Goal: Information Seeking & Learning: Learn about a topic

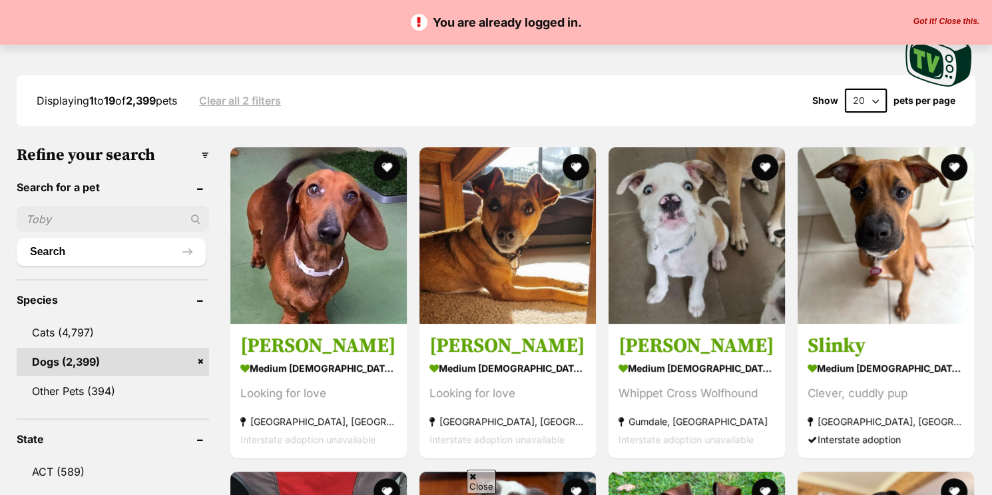
scroll to position [432, 0]
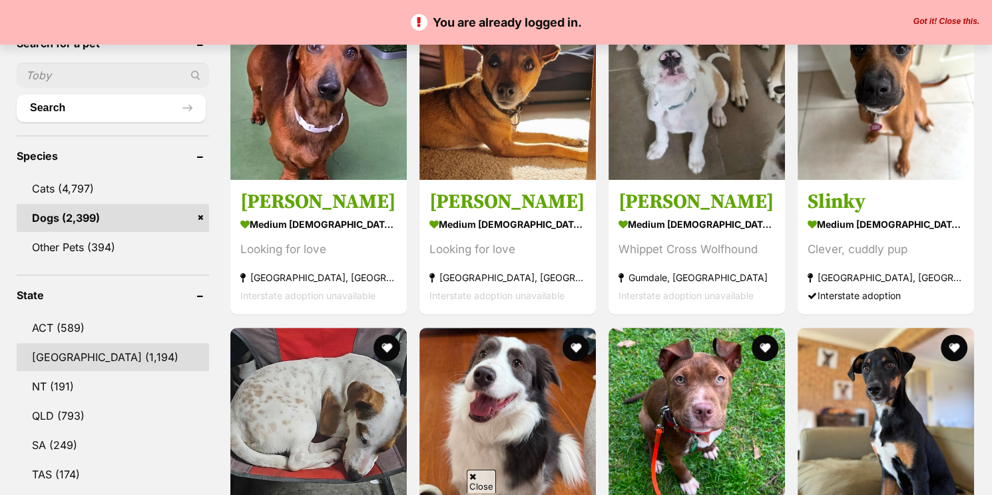
click at [81, 356] on link "NSW (1,194)" at bounding box center [113, 357] width 192 height 28
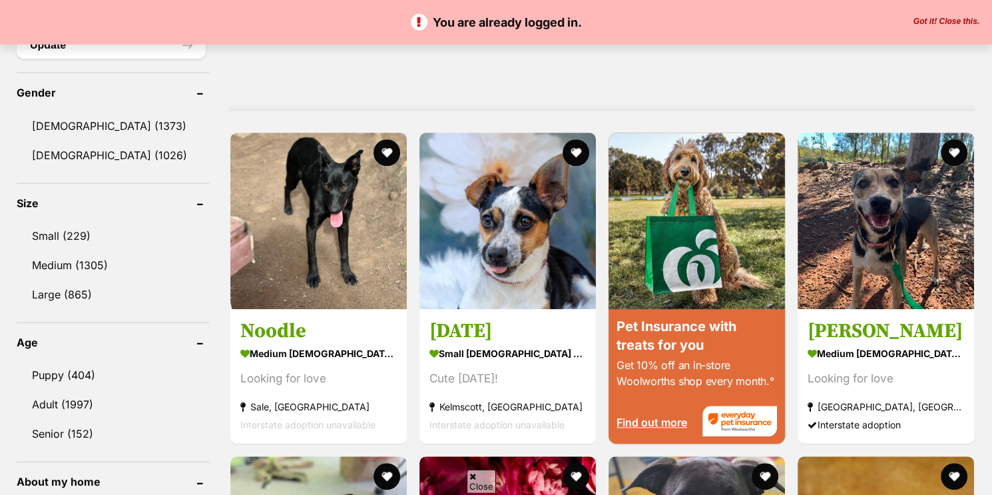
scroll to position [1079, 0]
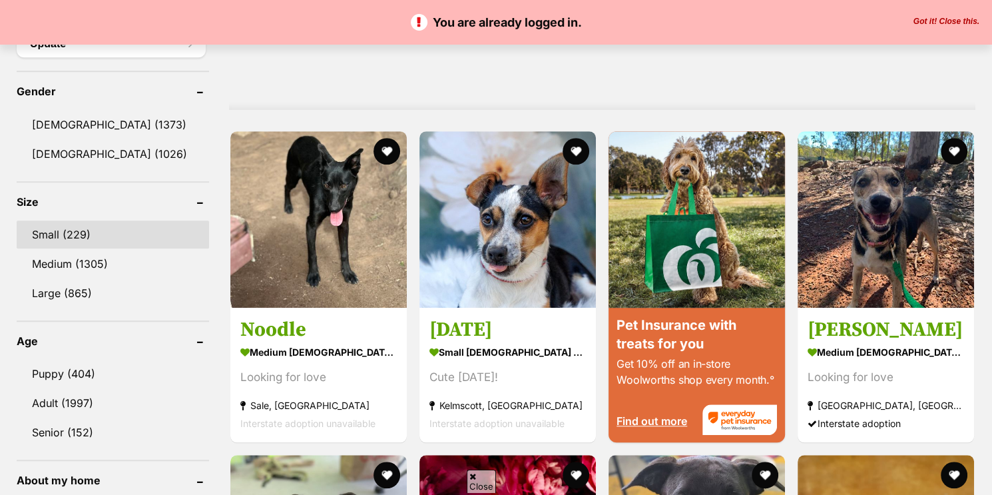
click at [79, 236] on link "Small (229)" at bounding box center [113, 234] width 192 height 28
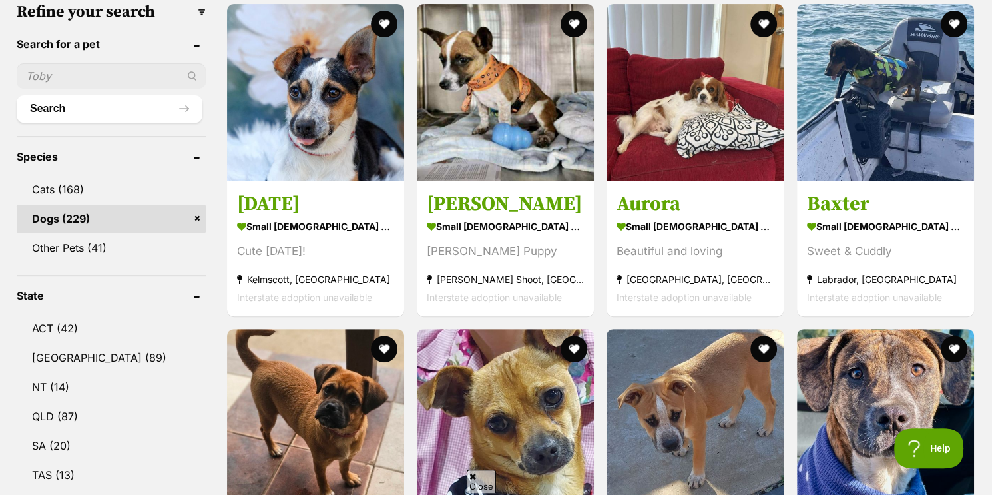
scroll to position [432, 0]
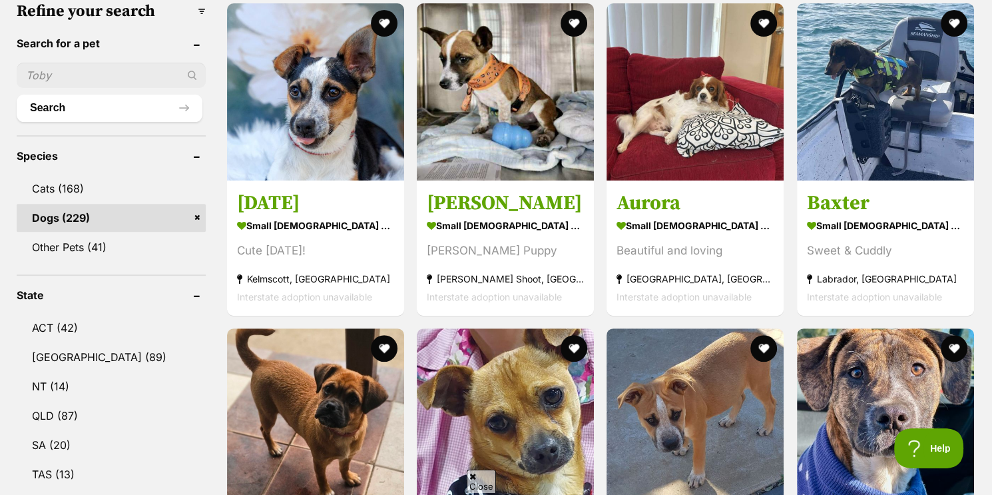
click at [61, 364] on link "NSW (89)" at bounding box center [111, 357] width 189 height 28
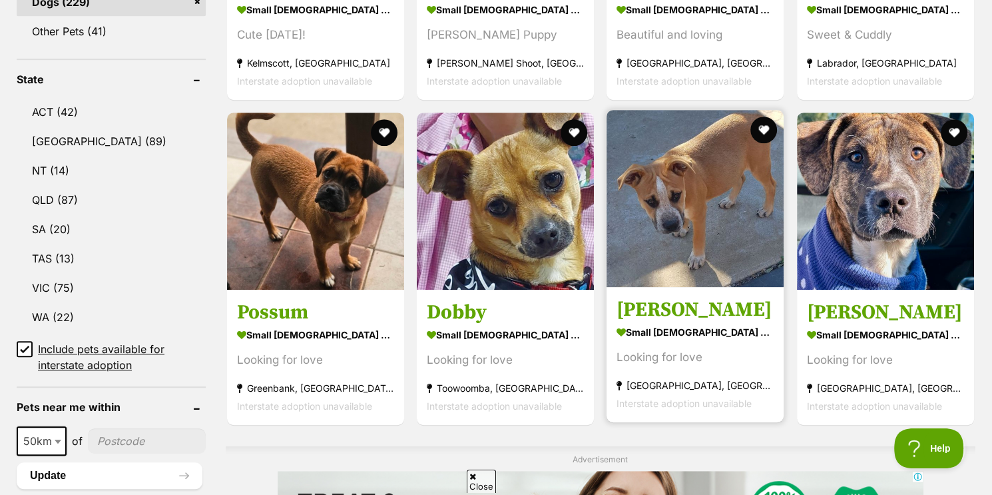
scroll to position [689, 0]
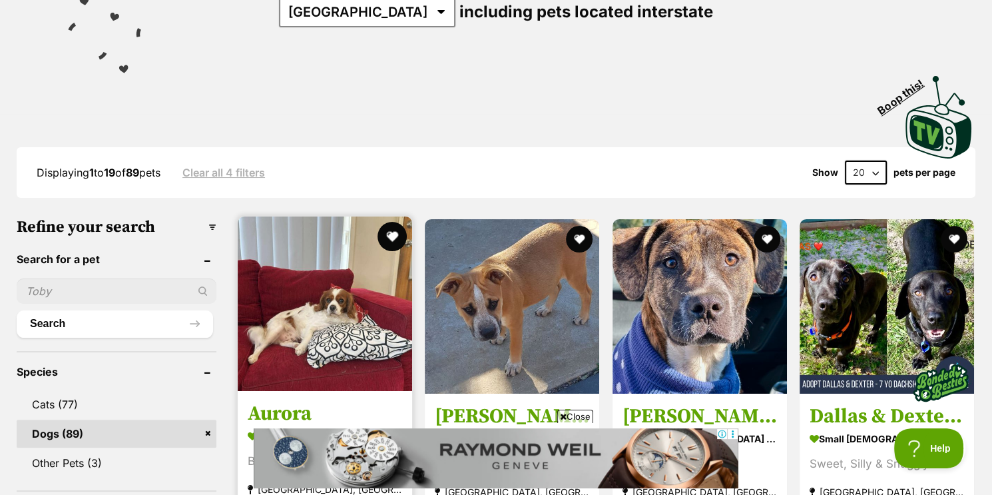
click at [398, 231] on button "favourite" at bounding box center [392, 236] width 29 height 29
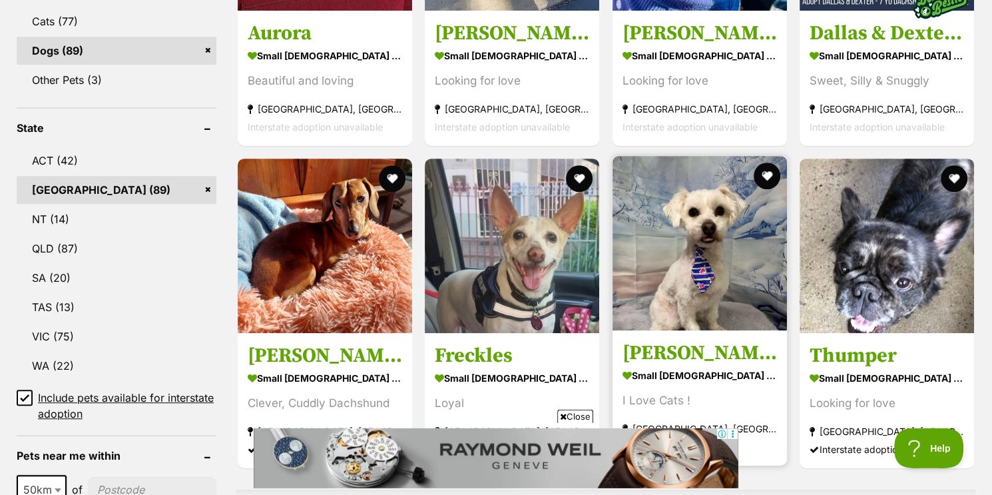
scroll to position [647, 0]
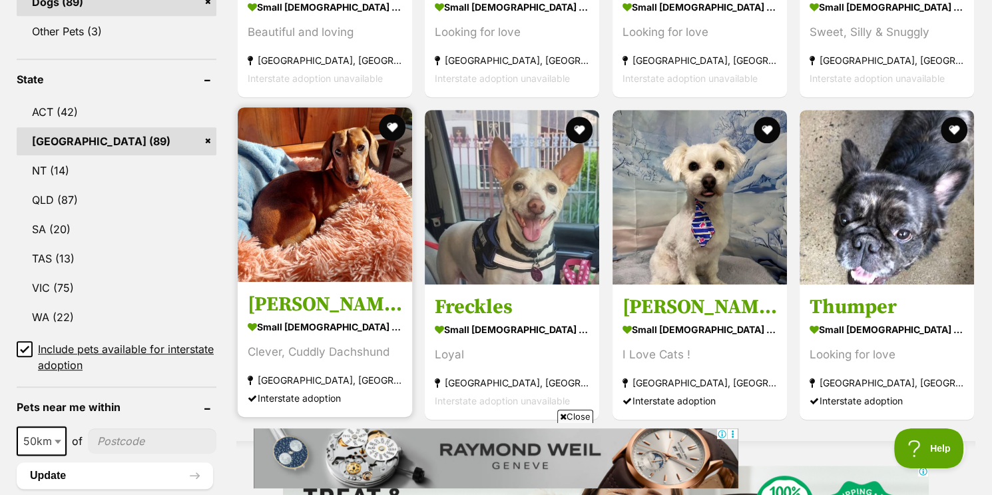
click at [345, 232] on img at bounding box center [325, 194] width 174 height 174
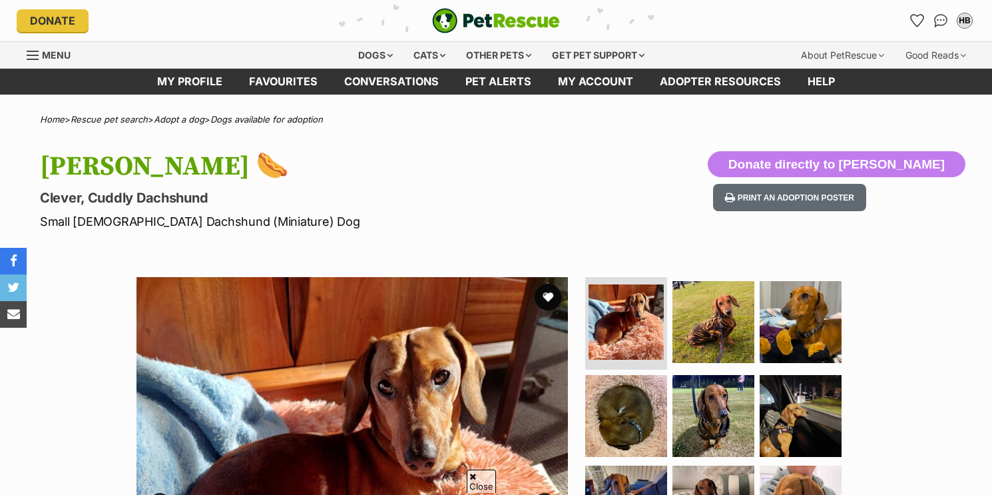
scroll to position [216, 0]
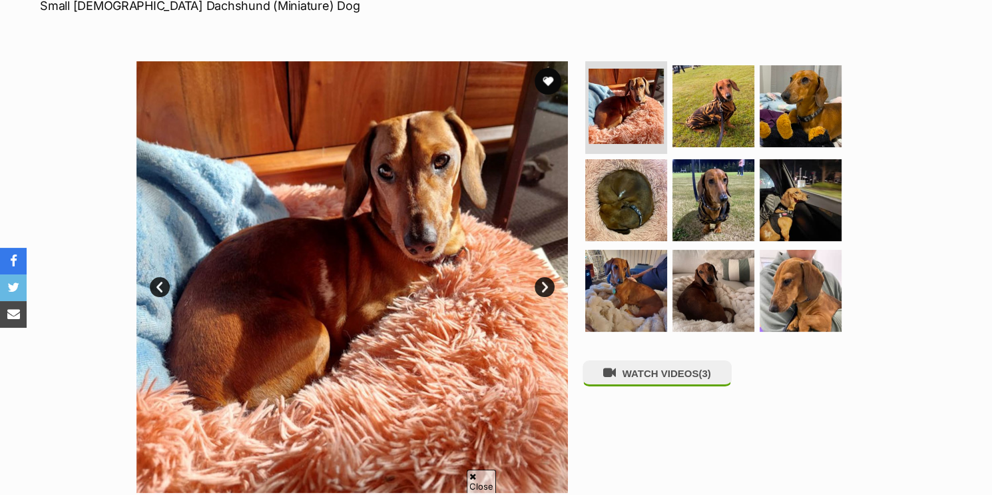
click at [544, 283] on link "Next" at bounding box center [545, 287] width 20 height 20
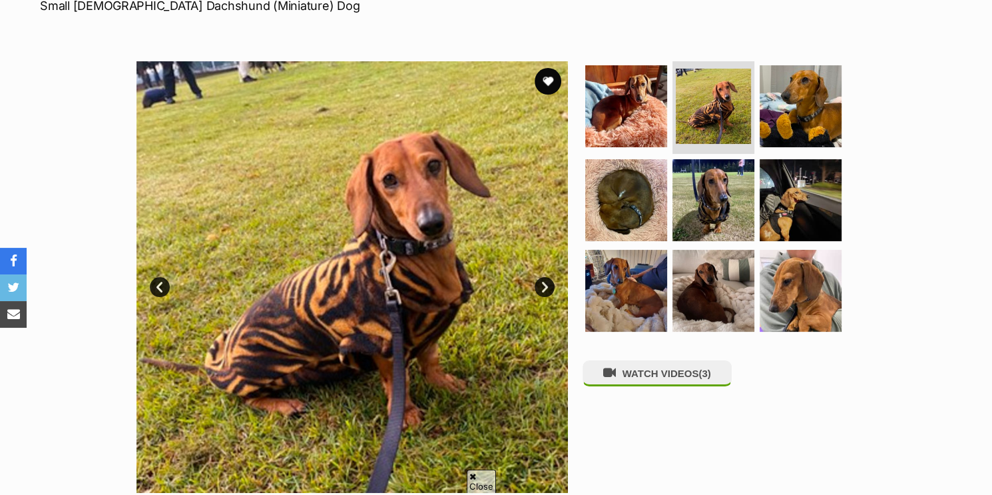
click at [549, 290] on link "Next" at bounding box center [545, 287] width 20 height 20
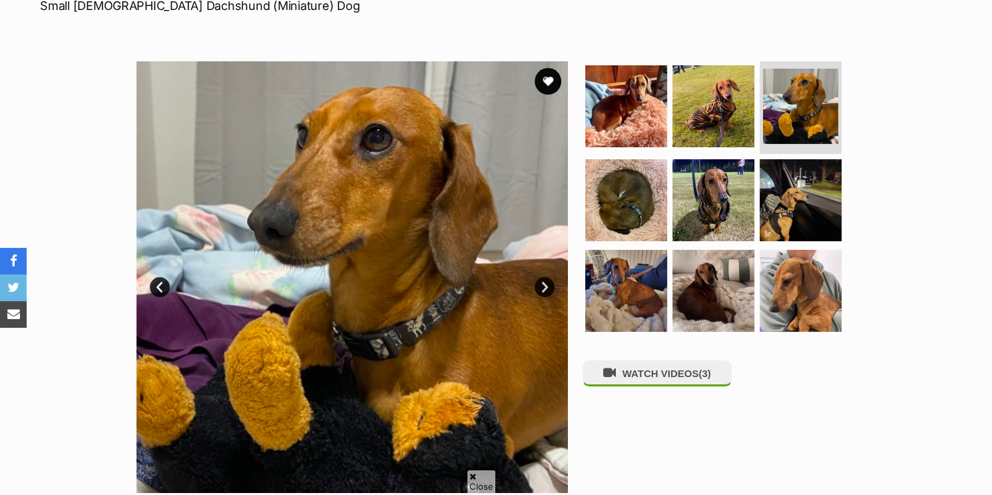
click at [548, 285] on link "Next" at bounding box center [545, 287] width 20 height 20
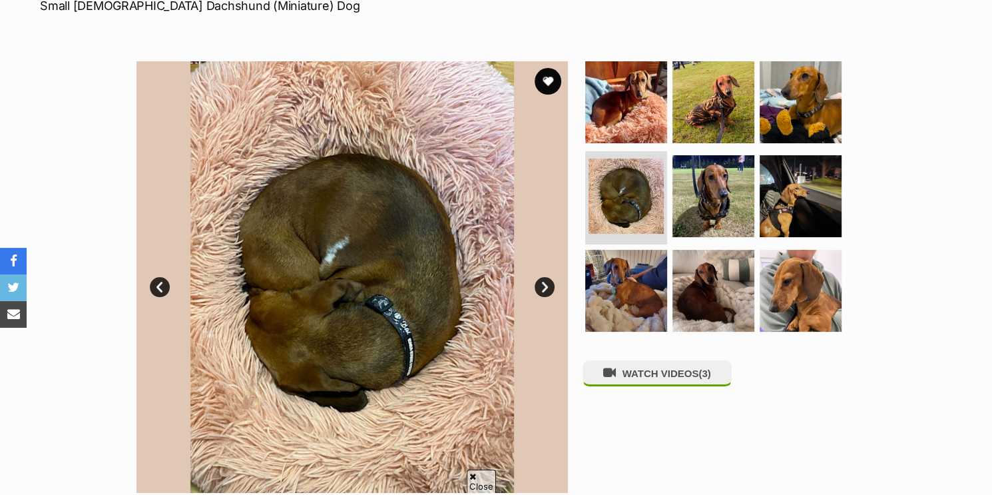
click at [548, 285] on link "Next" at bounding box center [545, 287] width 20 height 20
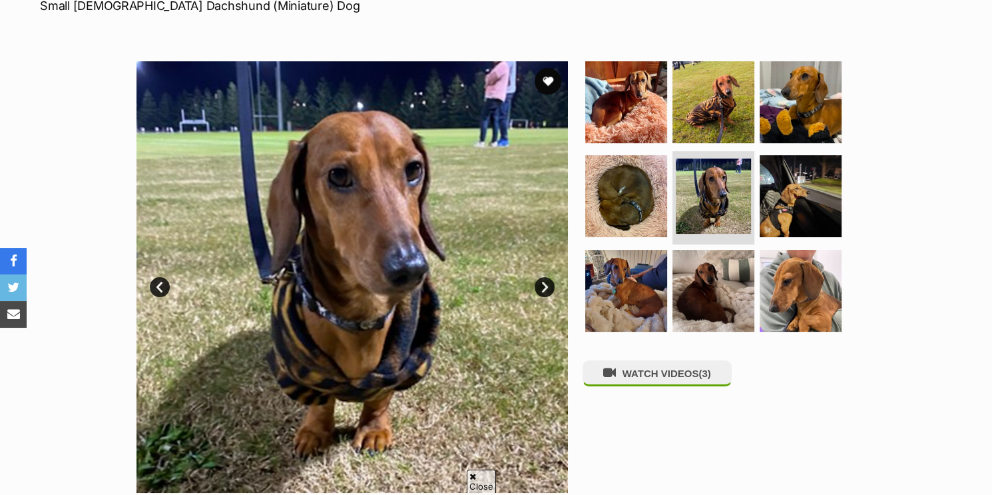
click at [548, 285] on link "Next" at bounding box center [545, 287] width 20 height 20
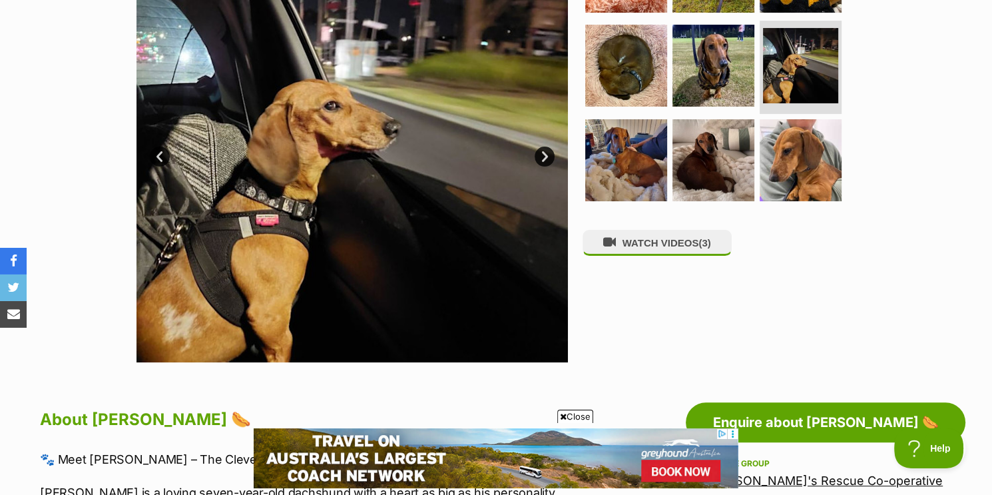
scroll to position [288, 0]
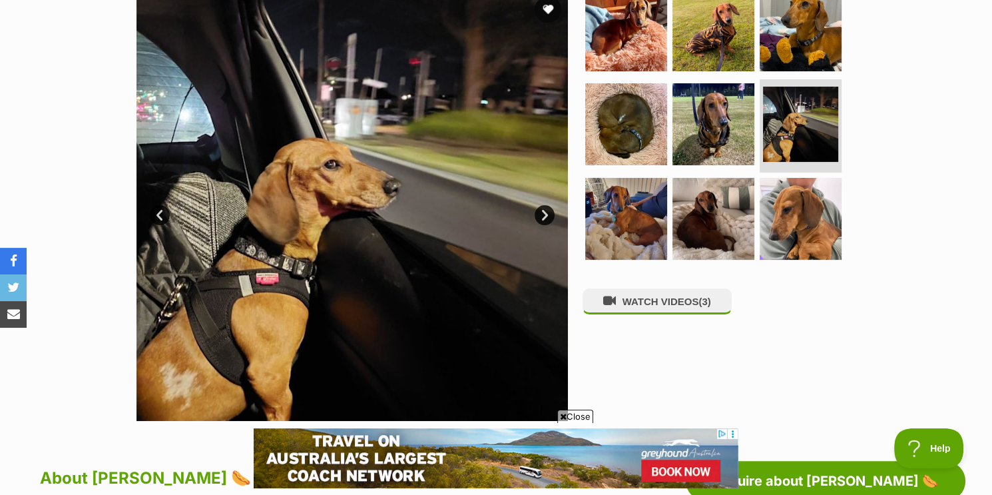
click at [551, 209] on link "Next" at bounding box center [545, 215] width 20 height 20
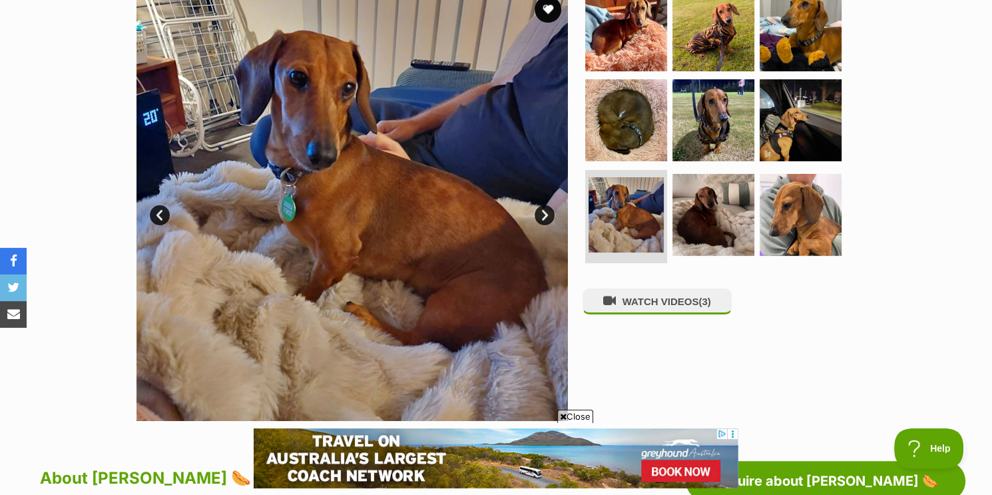
click at [551, 209] on link "Next" at bounding box center [545, 215] width 20 height 20
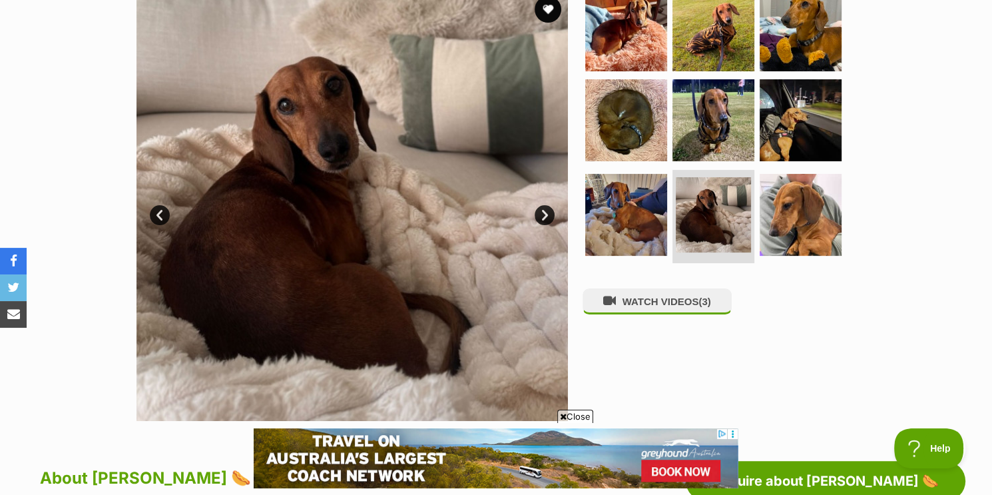
click at [551, 209] on link "Next" at bounding box center [545, 215] width 20 height 20
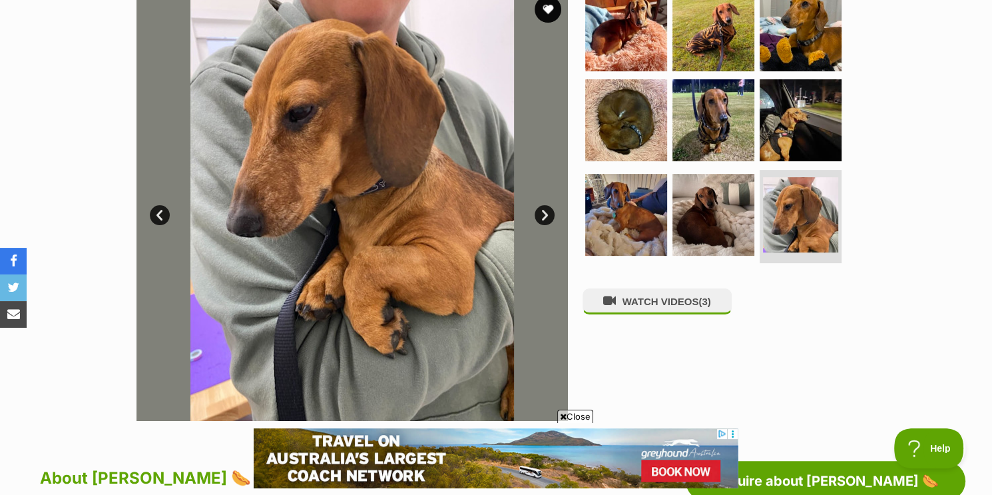
click at [551, 209] on link "Next" at bounding box center [545, 215] width 20 height 20
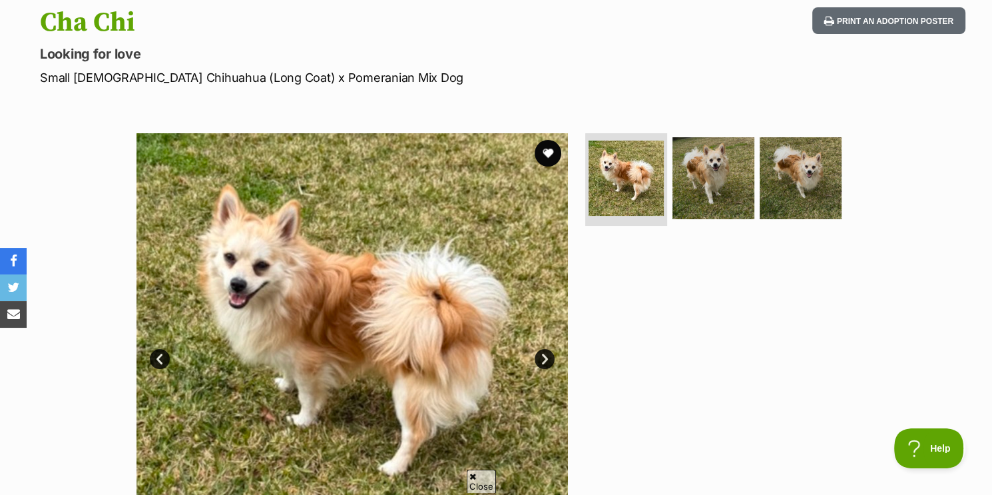
click at [547, 354] on link "Next" at bounding box center [545, 359] width 20 height 20
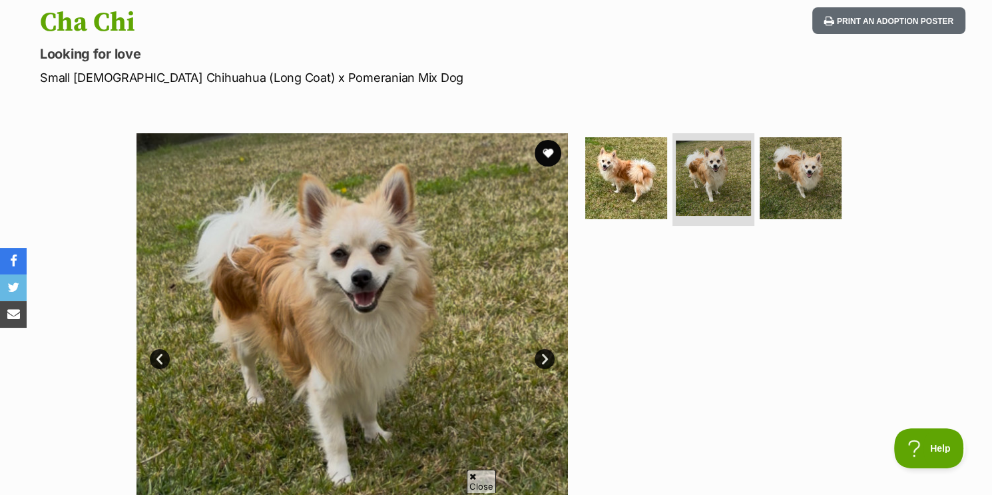
click at [547, 354] on link "Next" at bounding box center [545, 359] width 20 height 20
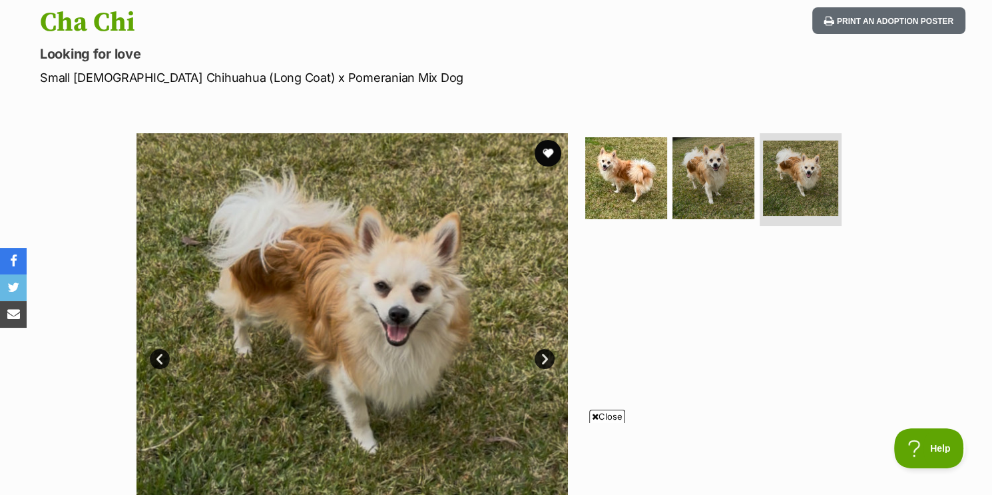
click at [547, 354] on link "Next" at bounding box center [545, 359] width 20 height 20
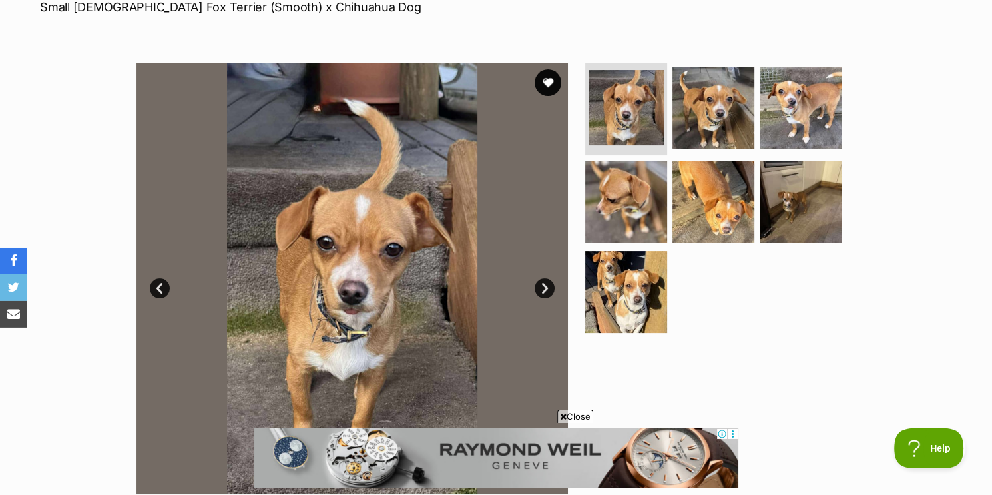
scroll to position [216, 0]
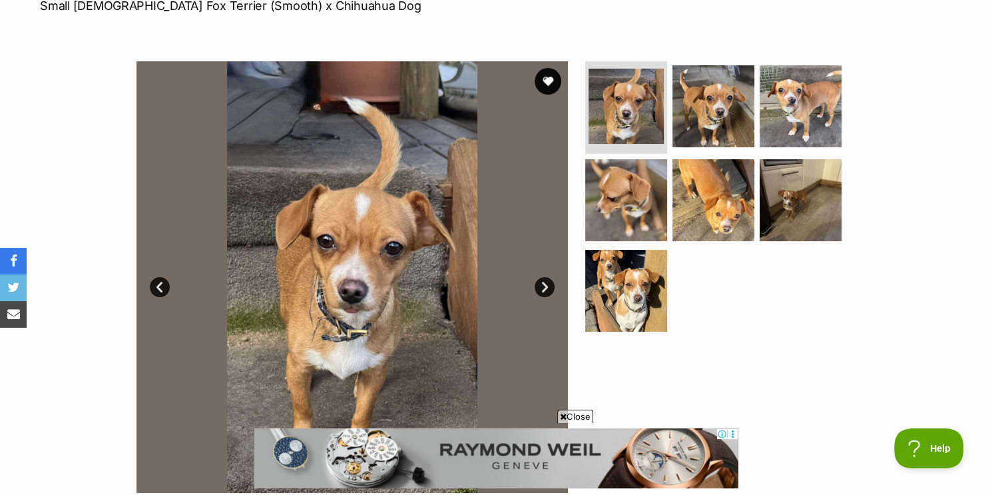
click at [547, 286] on link "Next" at bounding box center [545, 287] width 20 height 20
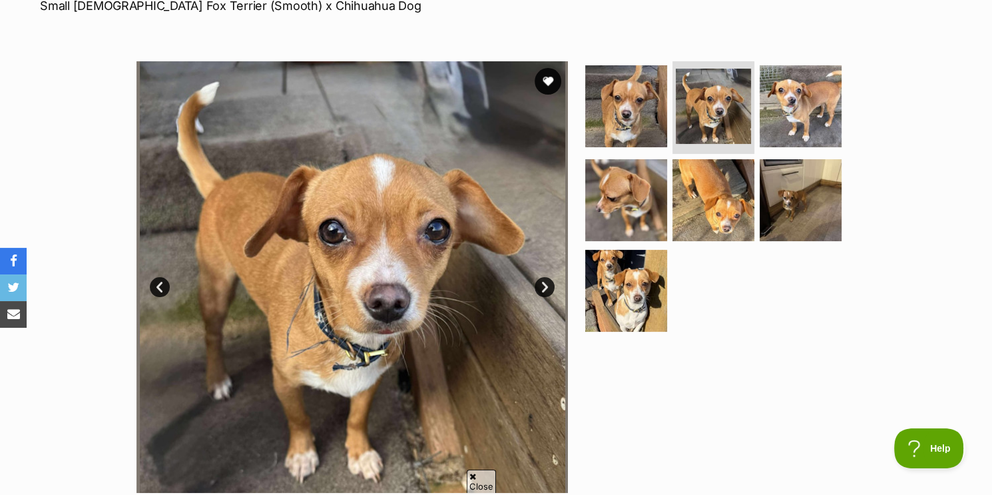
click at [547, 286] on link "Next" at bounding box center [545, 287] width 20 height 20
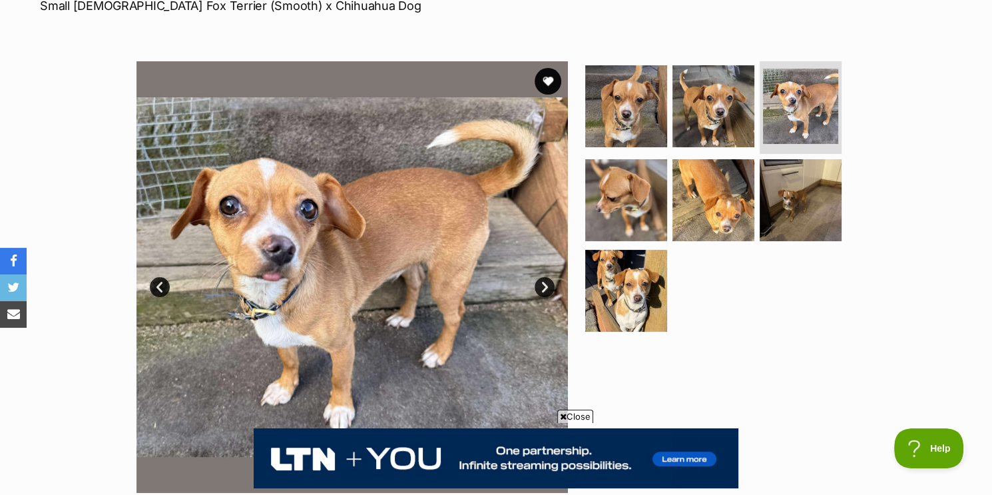
scroll to position [0, 0]
click at [547, 286] on link "Next" at bounding box center [545, 287] width 20 height 20
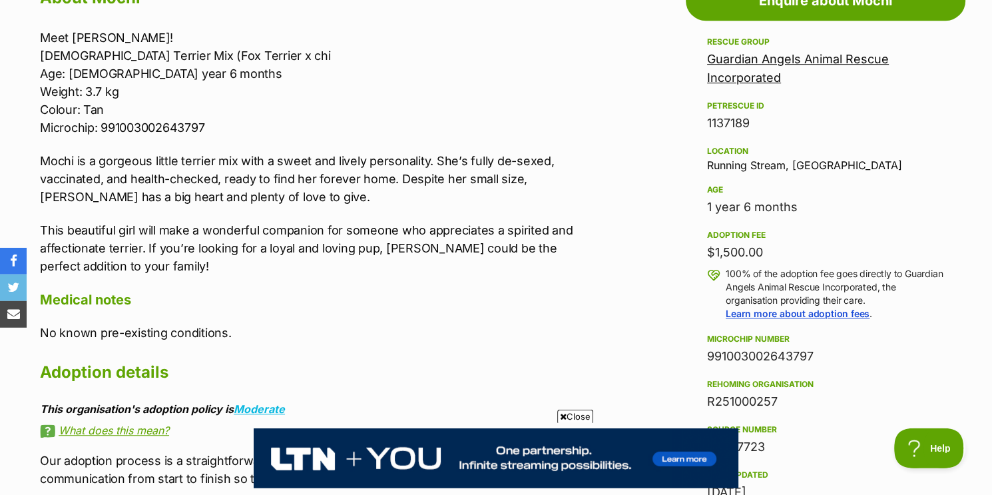
scroll to position [791, 0]
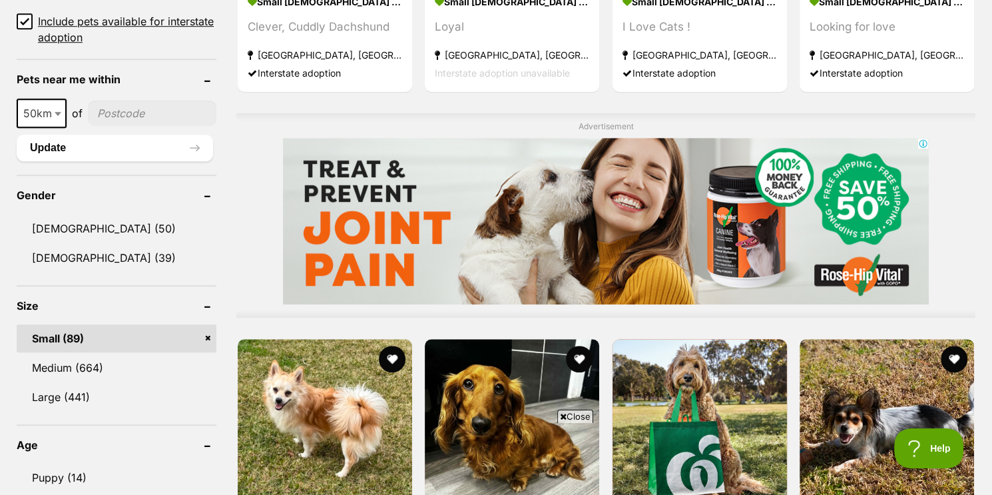
scroll to position [1119, 0]
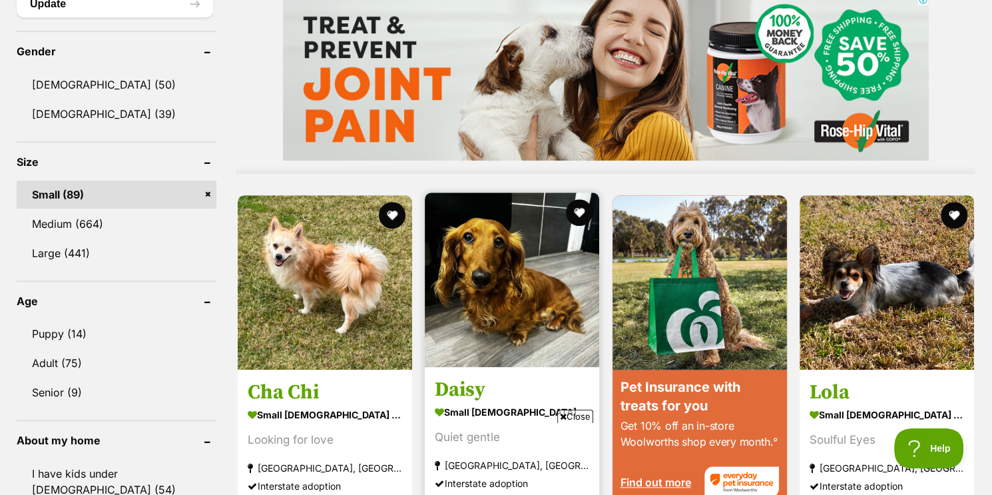
click at [504, 192] on img at bounding box center [512, 279] width 174 height 174
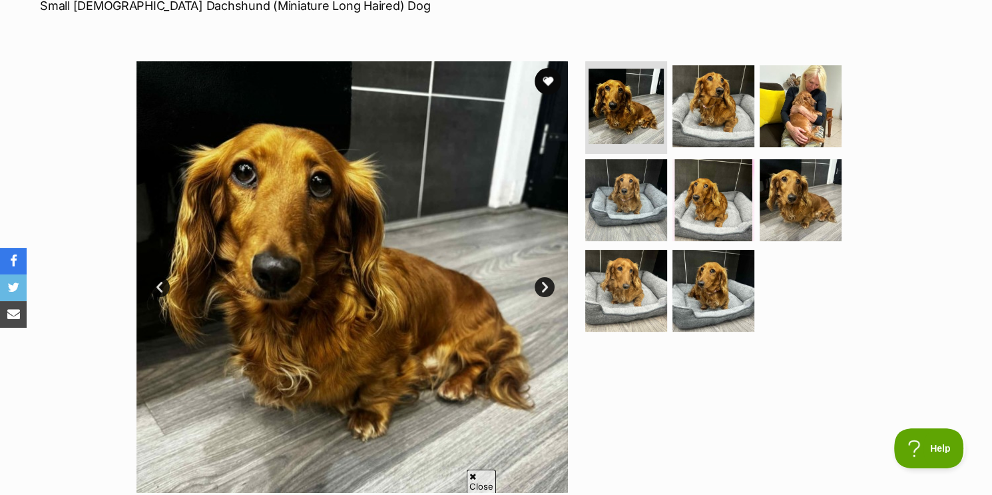
click at [541, 286] on link "Next" at bounding box center [545, 287] width 20 height 20
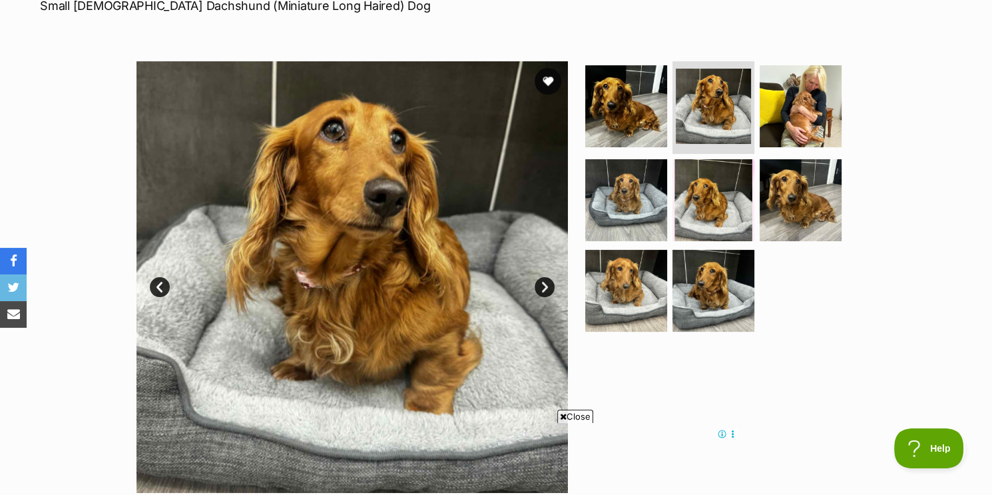
click at [541, 286] on link "Next" at bounding box center [545, 287] width 20 height 20
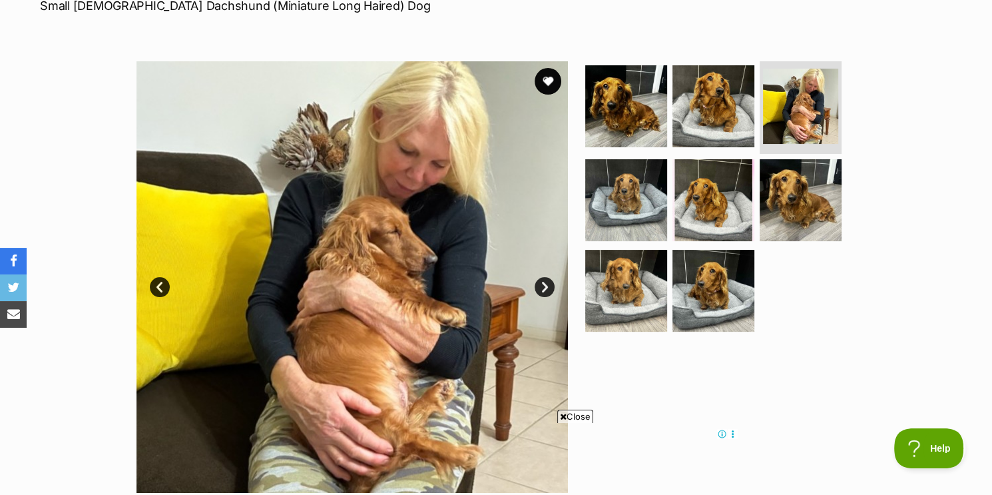
click at [542, 285] on link "Next" at bounding box center [545, 287] width 20 height 20
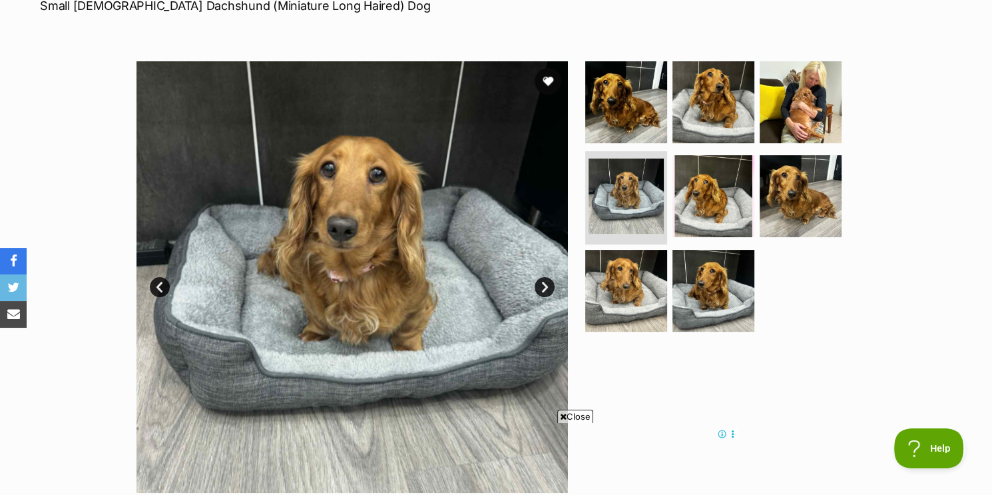
click at [542, 285] on link "Next" at bounding box center [545, 287] width 20 height 20
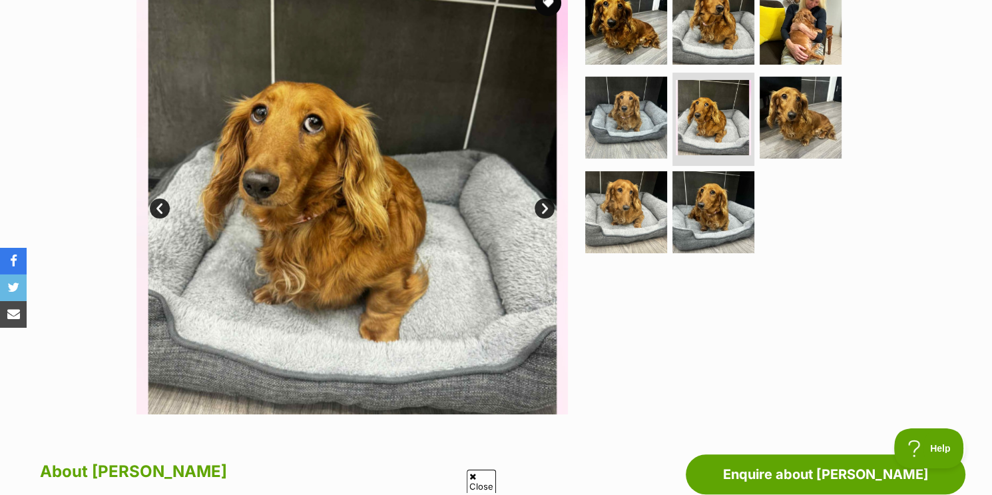
scroll to position [288, 0]
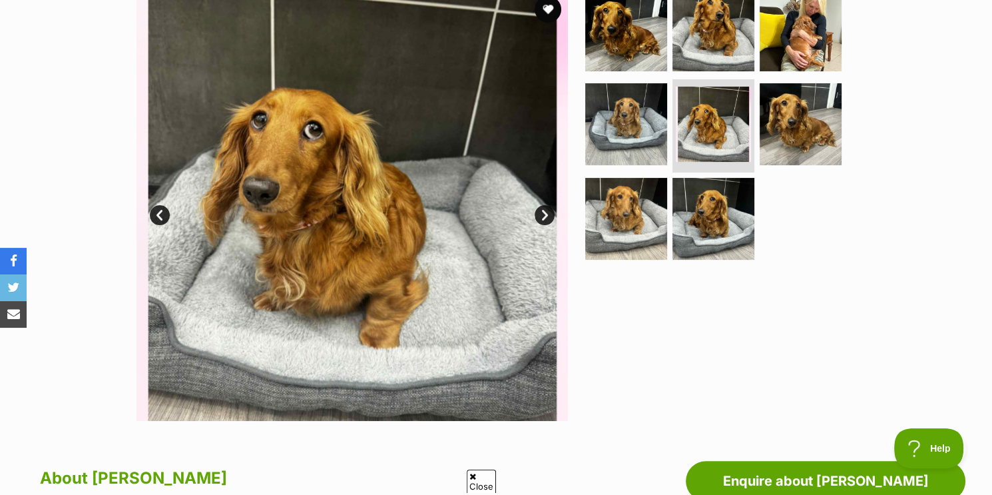
click at [541, 208] on link "Next" at bounding box center [545, 215] width 20 height 20
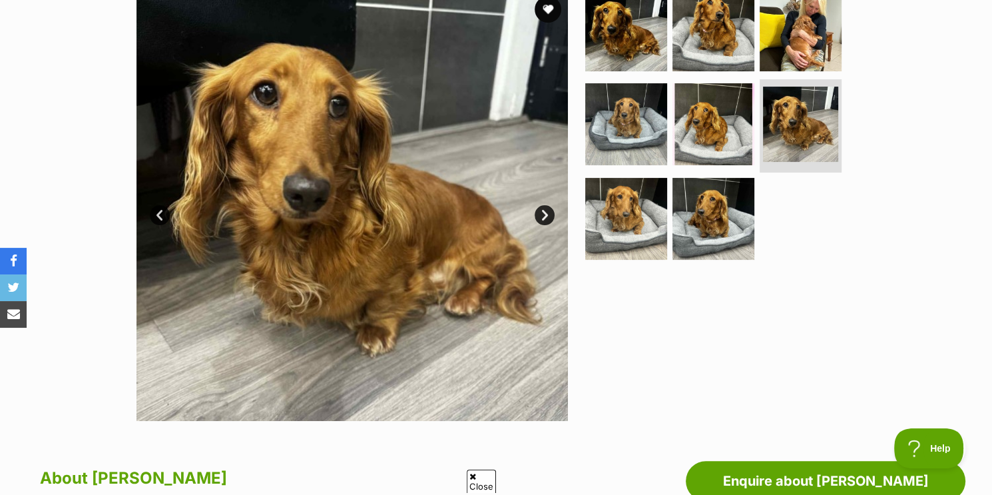
click at [541, 208] on link "Next" at bounding box center [545, 215] width 20 height 20
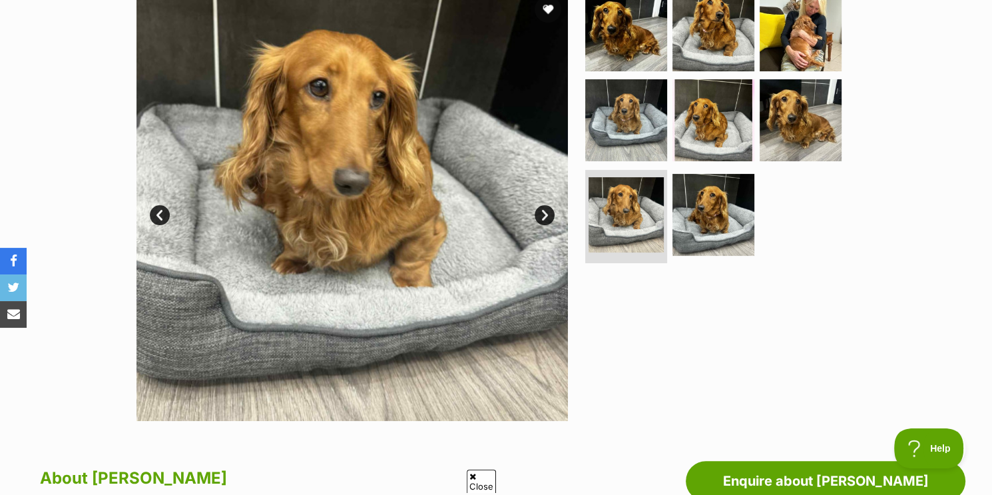
click at [541, 208] on link "Next" at bounding box center [545, 215] width 20 height 20
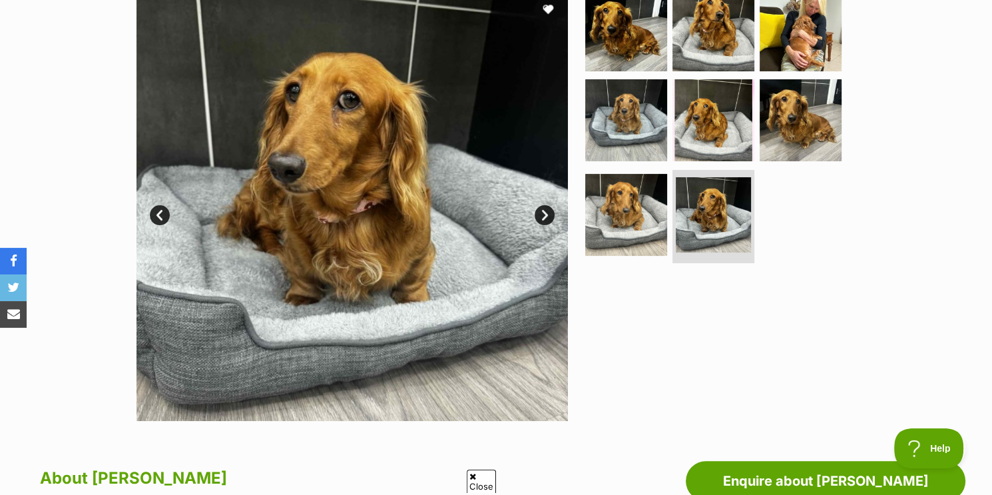
click at [541, 208] on link "Next" at bounding box center [545, 215] width 20 height 20
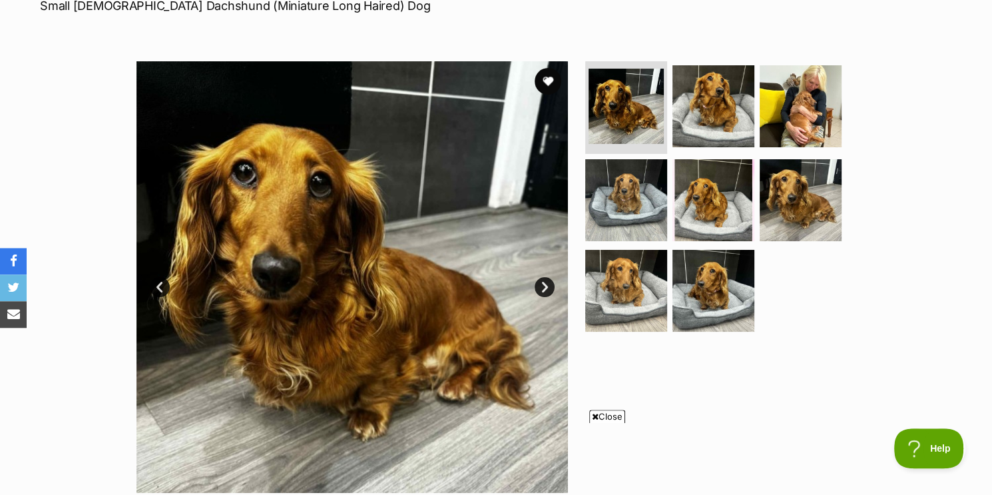
scroll to position [216, 0]
click at [547, 85] on button "favourite" at bounding box center [547, 81] width 29 height 29
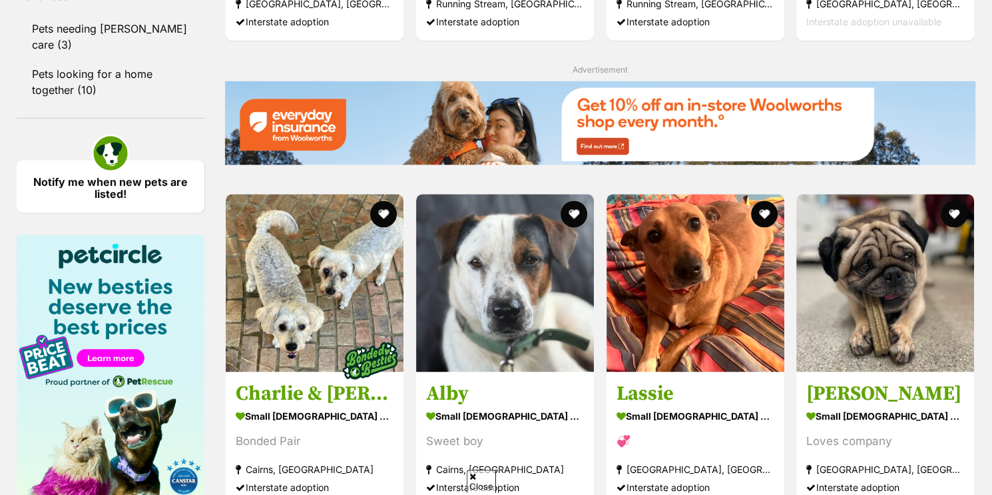
scroll to position [1838, 0]
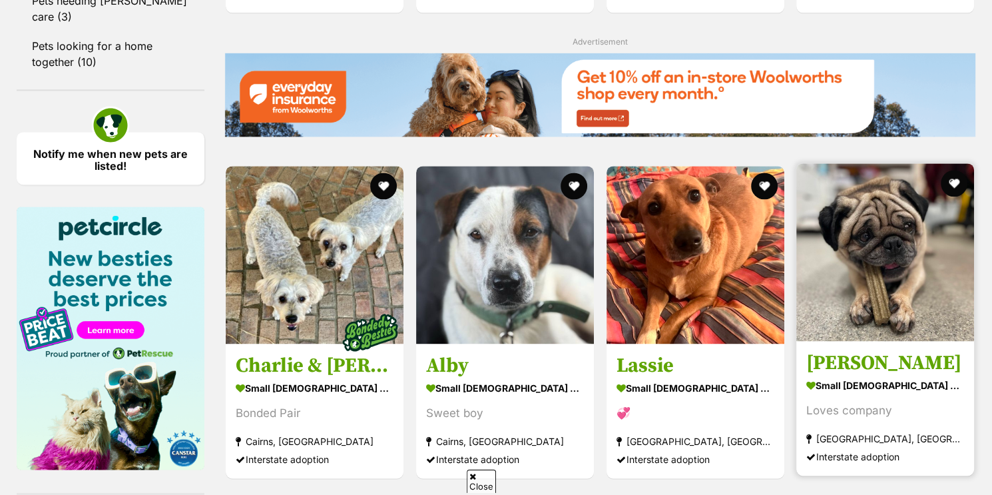
scroll to position [1910, 0]
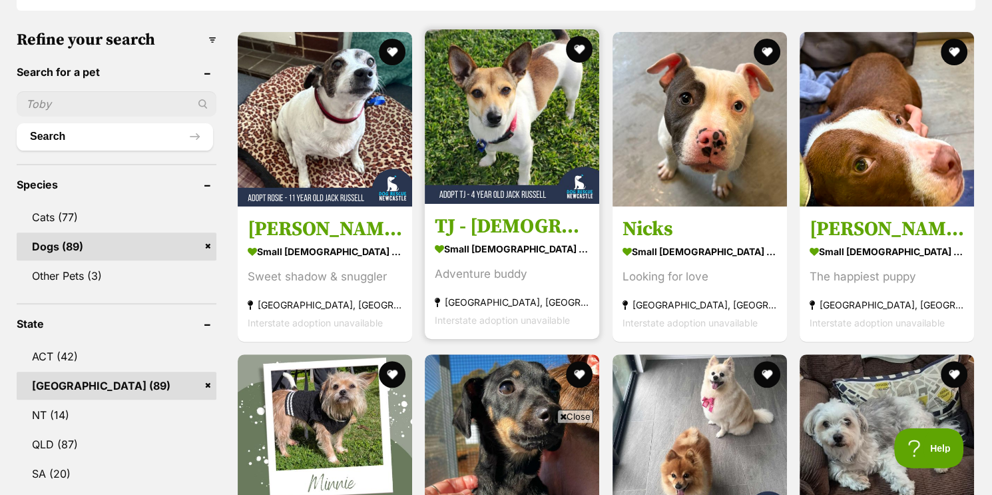
scroll to position [432, 0]
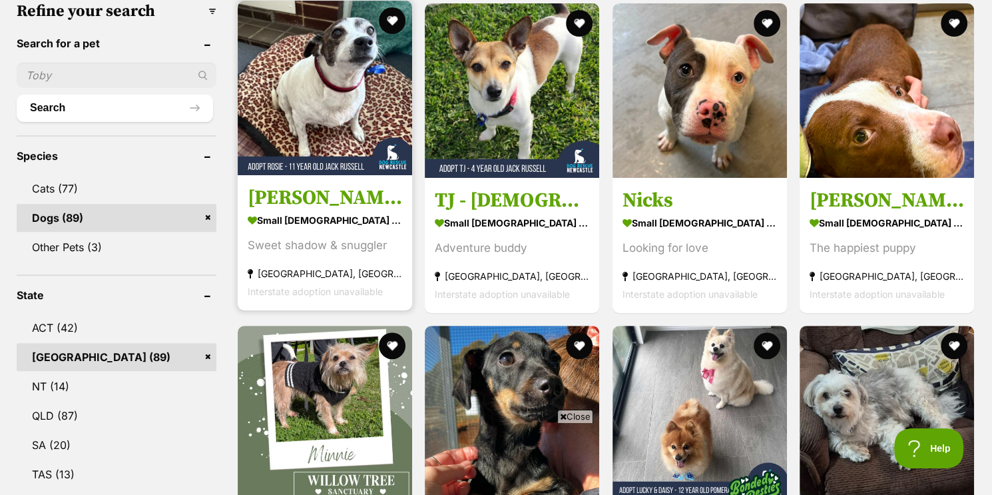
click at [370, 126] on img at bounding box center [325, 88] width 174 height 174
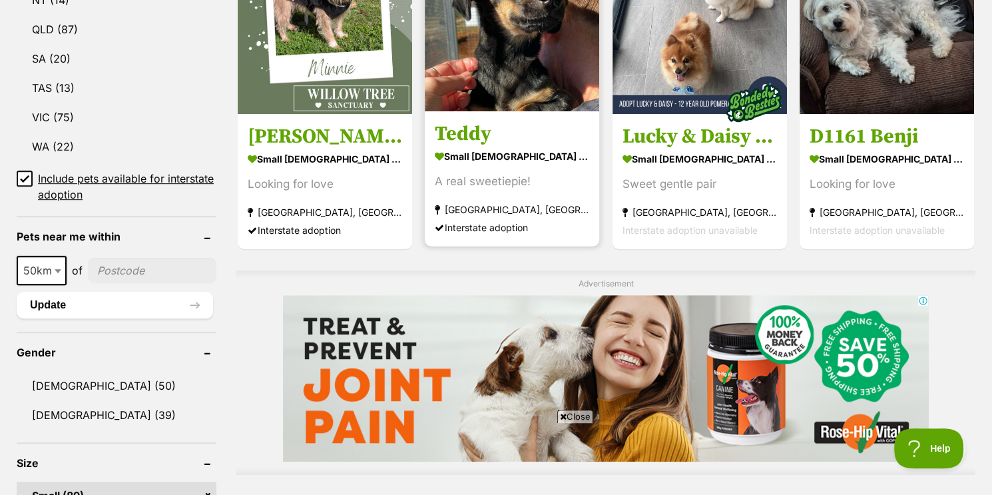
scroll to position [892, 0]
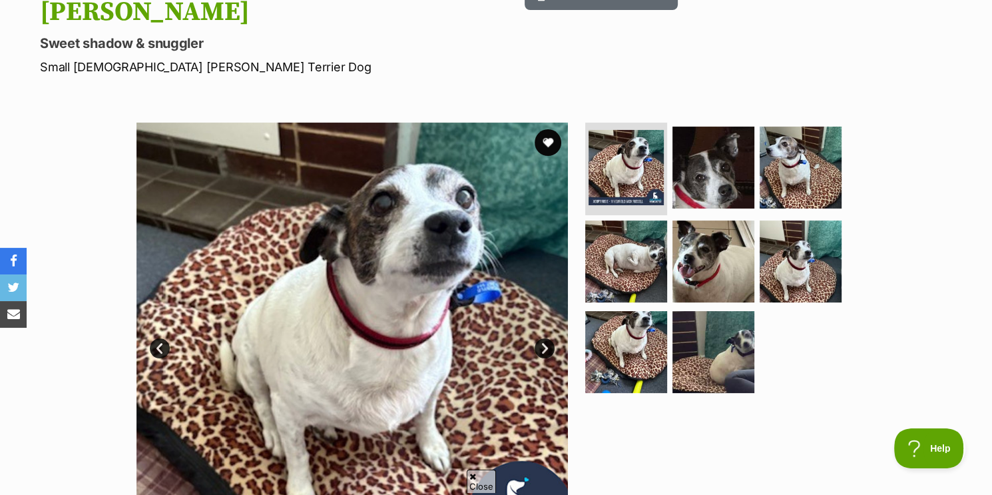
click at [545, 338] on link "Next" at bounding box center [545, 348] width 20 height 20
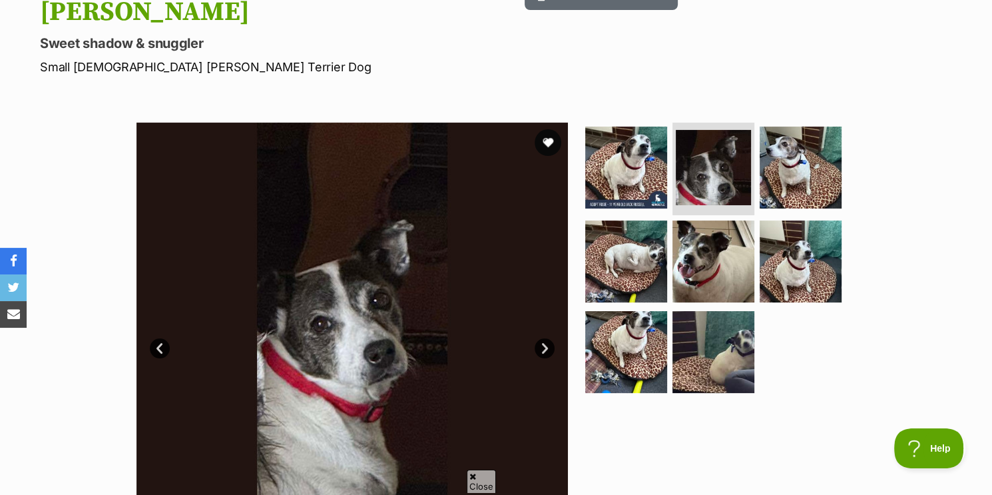
click at [545, 338] on link "Next" at bounding box center [545, 348] width 20 height 20
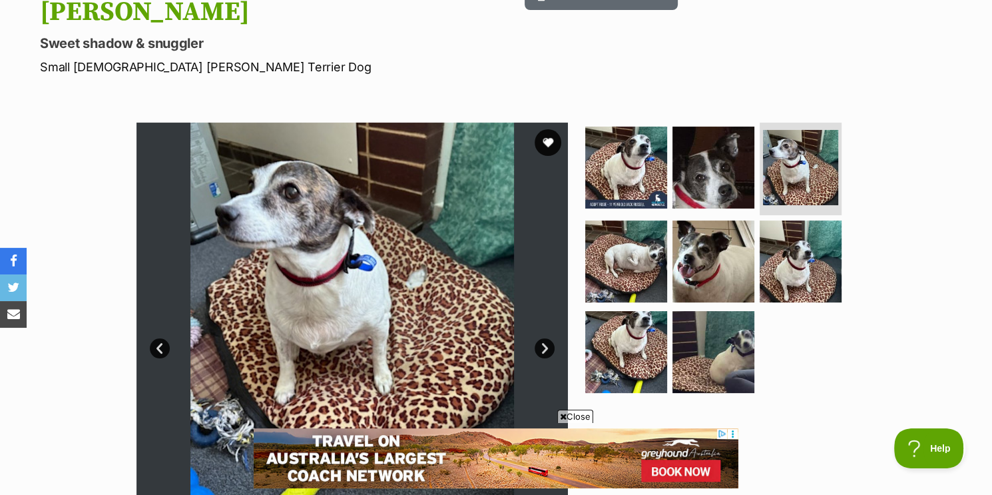
click at [545, 338] on link "Next" at bounding box center [545, 348] width 20 height 20
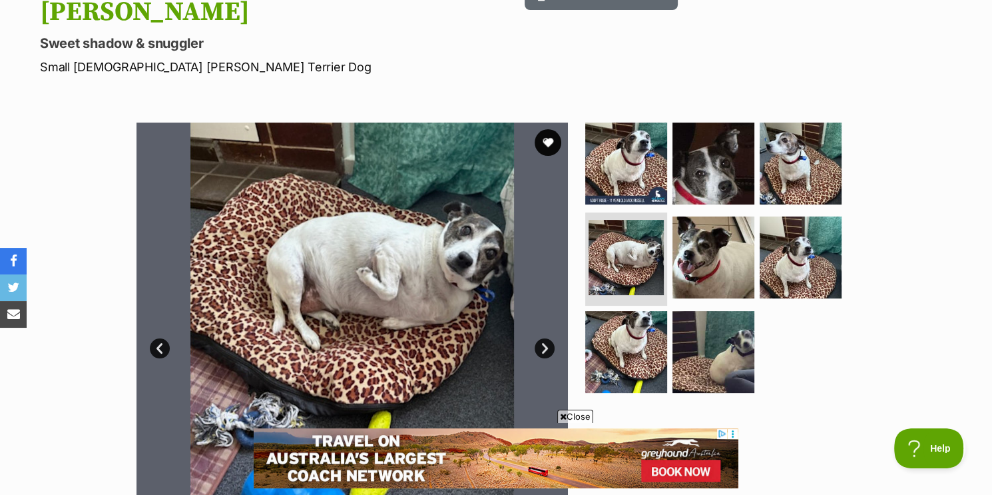
click at [545, 338] on link "Next" at bounding box center [545, 348] width 20 height 20
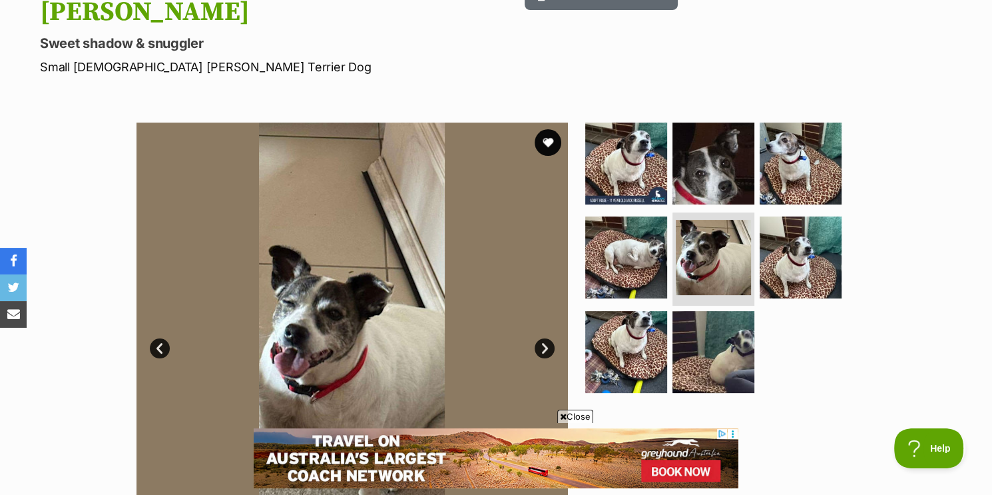
click at [545, 338] on link "Next" at bounding box center [545, 348] width 20 height 20
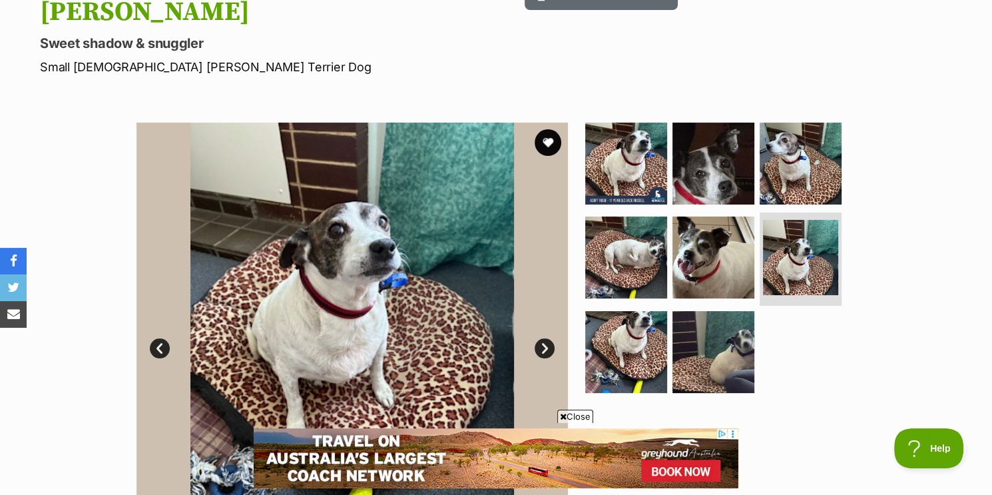
click at [545, 338] on link "Next" at bounding box center [545, 348] width 20 height 20
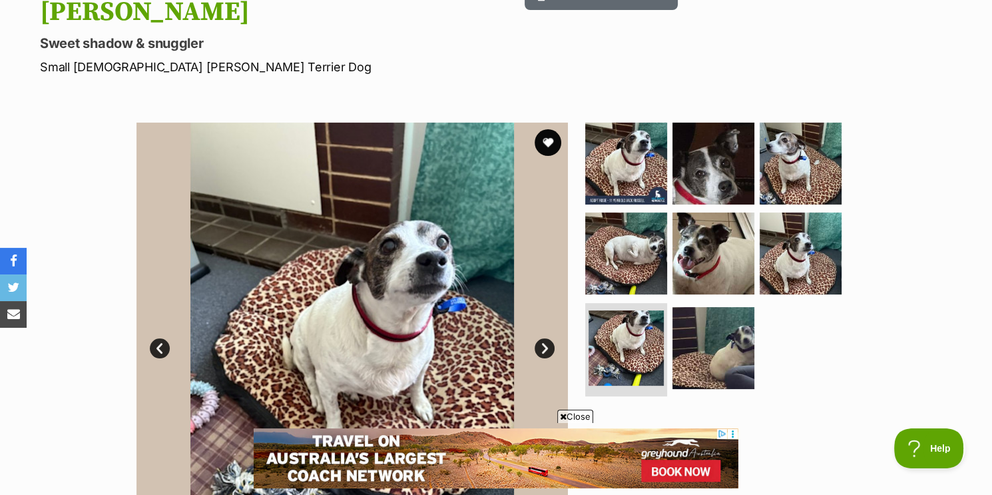
click at [545, 338] on link "Next" at bounding box center [545, 348] width 20 height 20
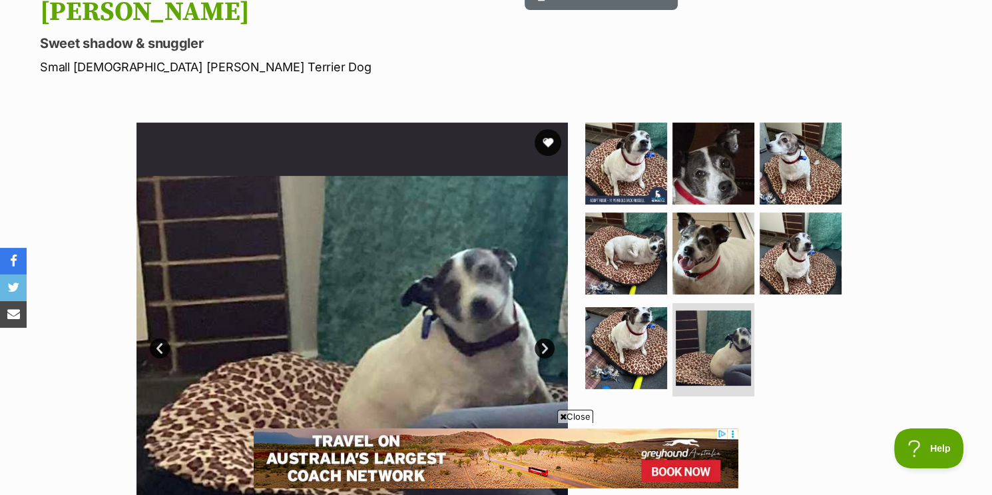
click at [545, 338] on link "Next" at bounding box center [545, 348] width 20 height 20
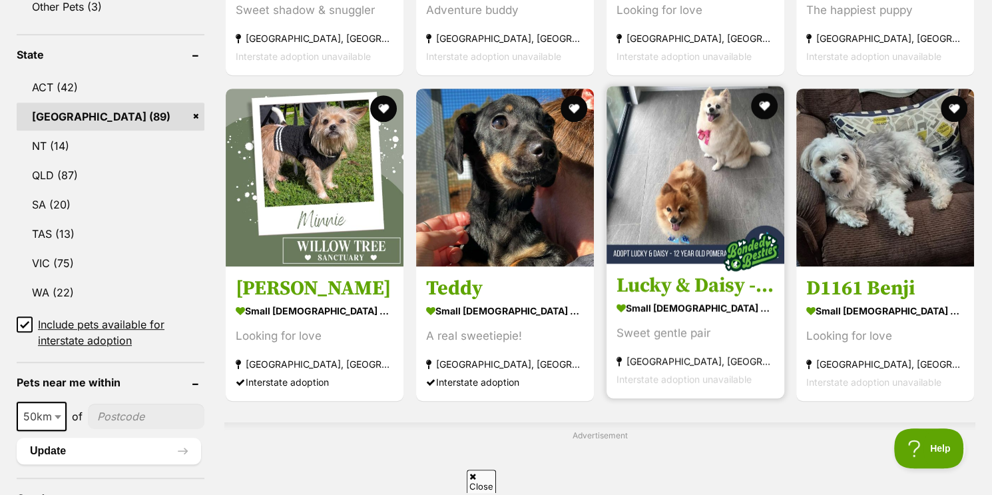
scroll to position [646, 0]
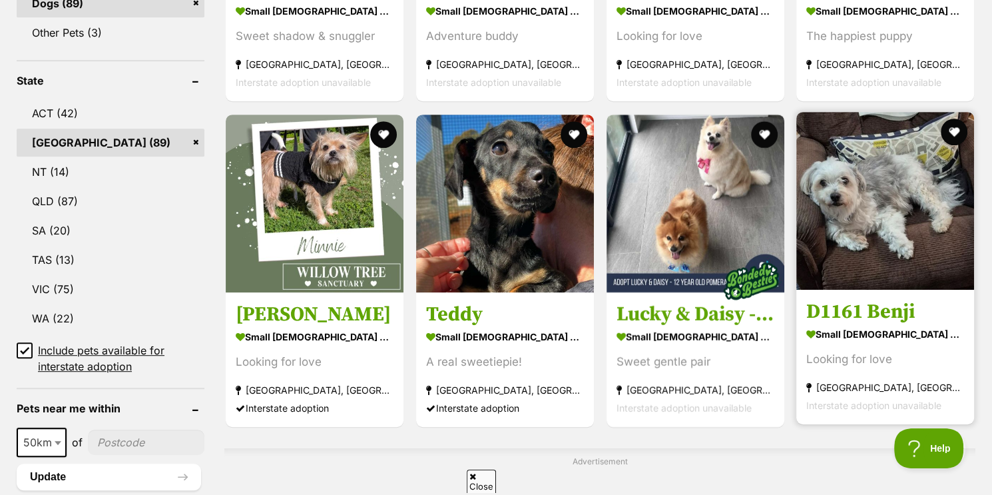
click at [839, 196] on img at bounding box center [886, 201] width 178 height 178
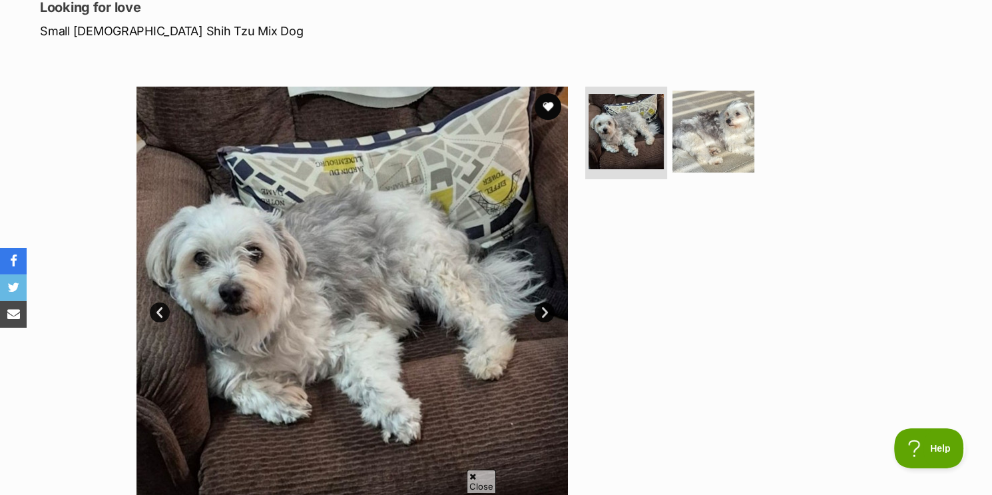
scroll to position [216, 0]
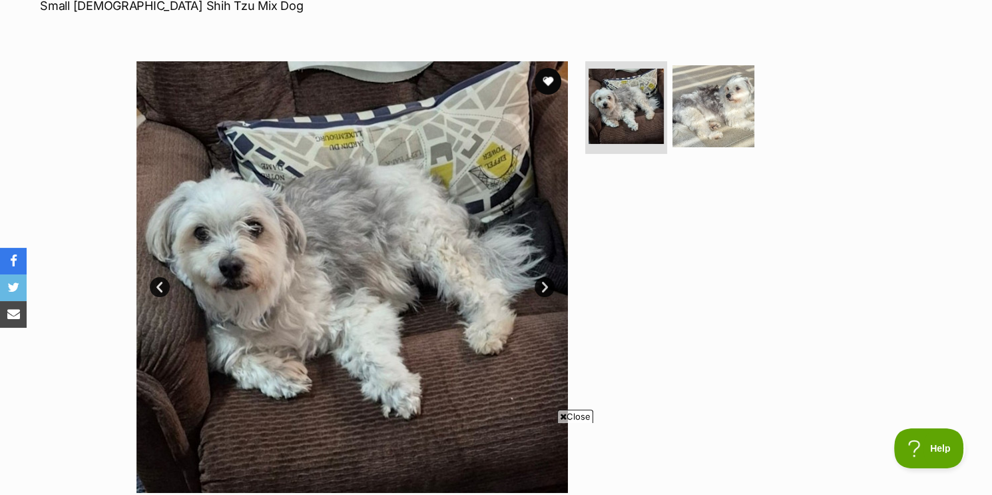
click at [544, 282] on link "Next" at bounding box center [545, 287] width 20 height 20
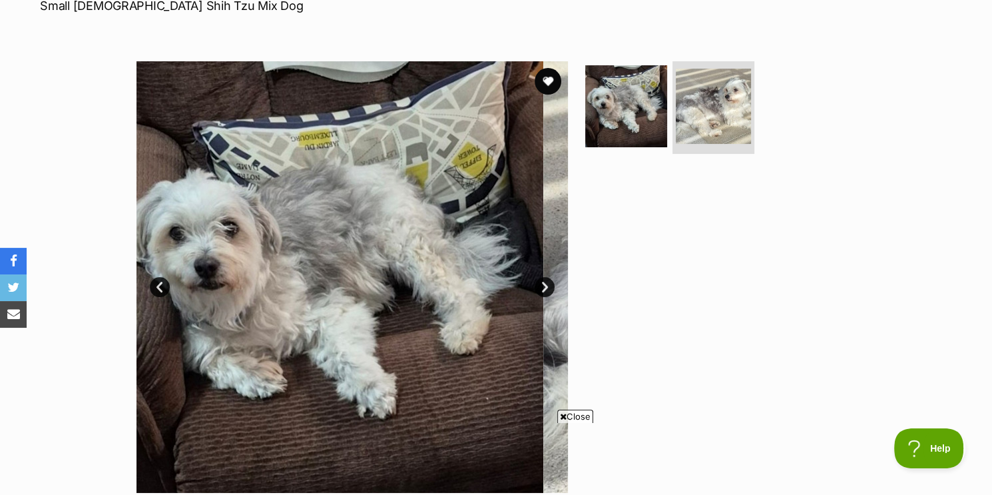
scroll to position [0, 0]
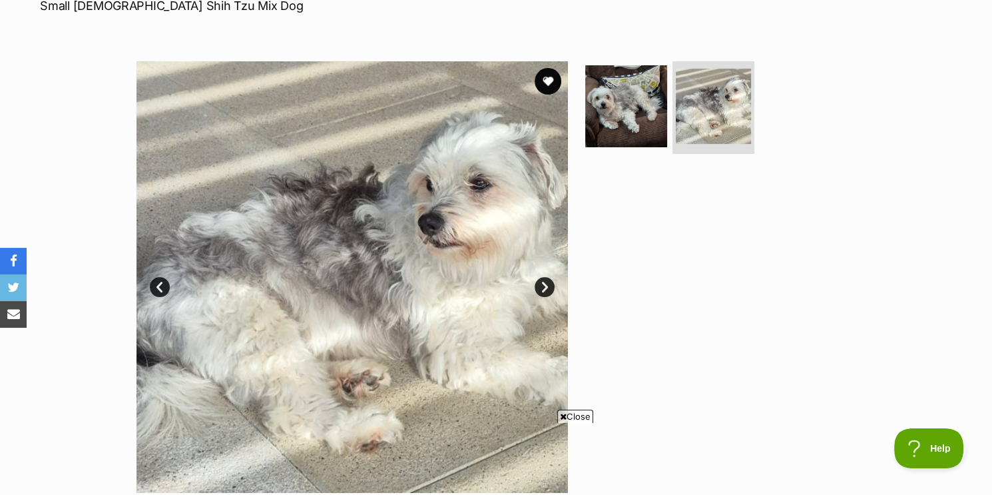
click at [544, 284] on link "Next" at bounding box center [545, 287] width 20 height 20
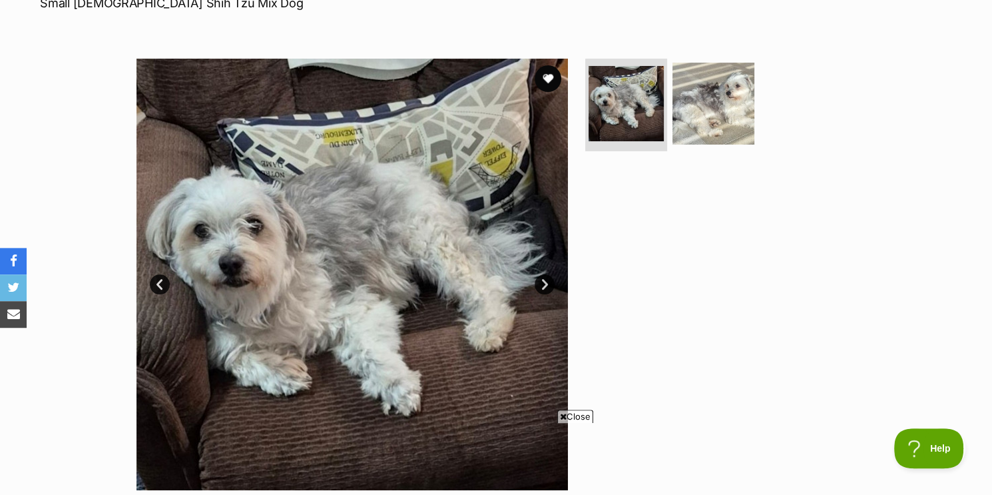
scroll to position [216, 0]
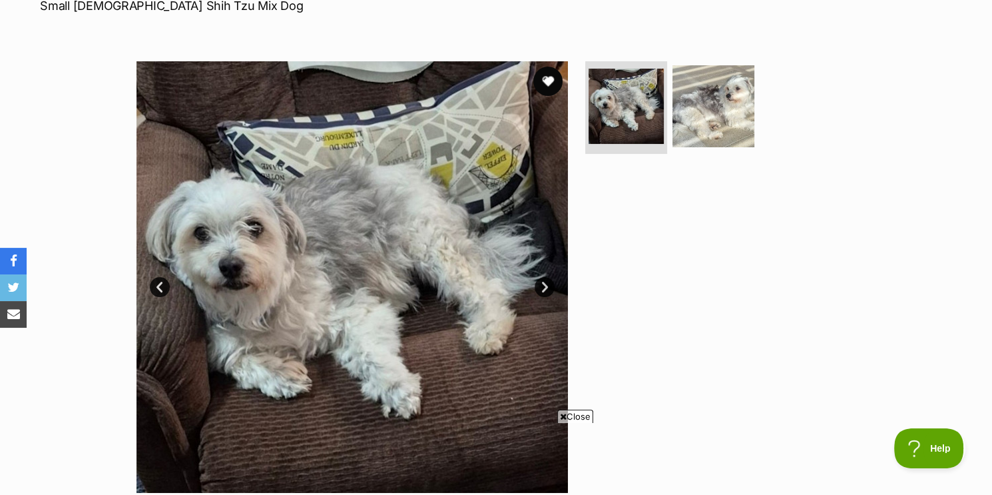
click at [550, 78] on button "favourite" at bounding box center [547, 81] width 29 height 29
click at [543, 283] on link "Next" at bounding box center [545, 287] width 20 height 20
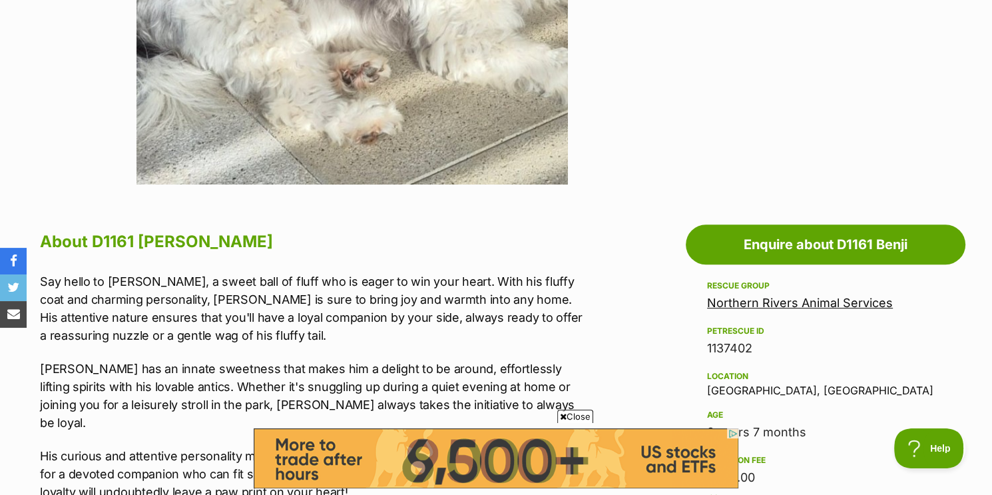
scroll to position [647, 0]
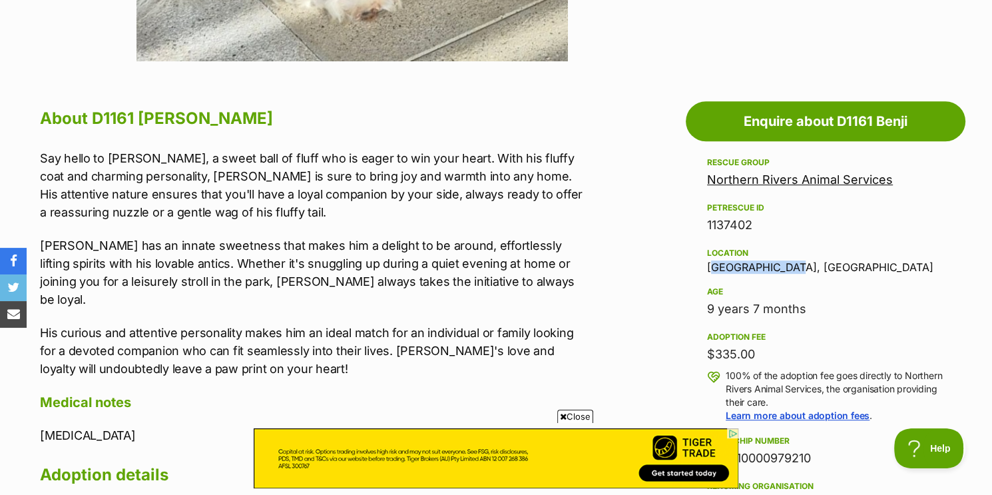
drag, startPoint x: 776, startPoint y: 263, endPoint x: 729, endPoint y: 268, distance: 46.9
click at [687, 266] on aside "Rescue group Northern Rivers Animal Services PetRescue ID 1137402 Location Ball…" at bounding box center [826, 435] width 280 height 561
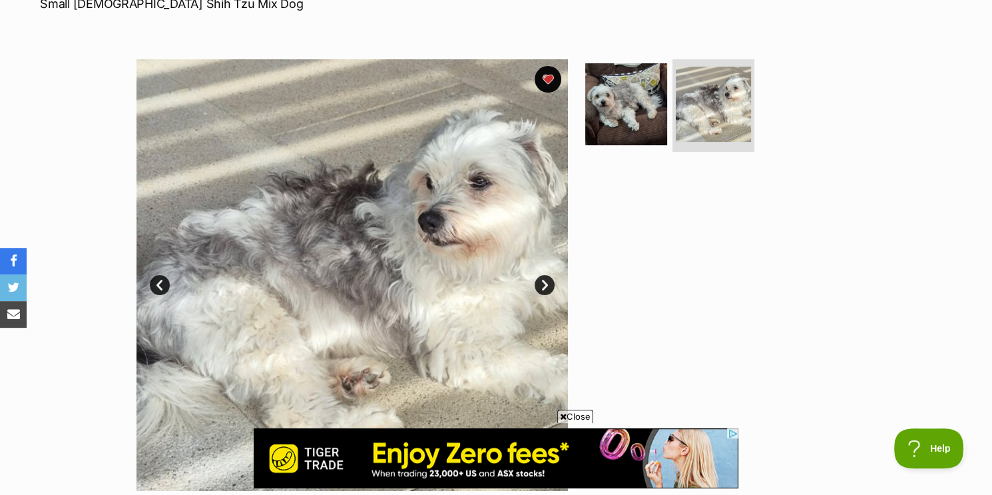
scroll to position [216, 0]
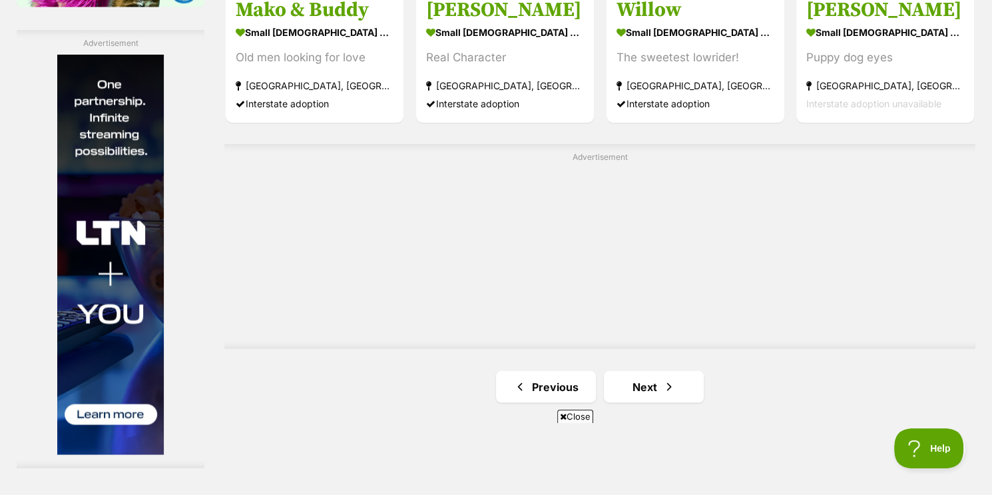
scroll to position [2588, 0]
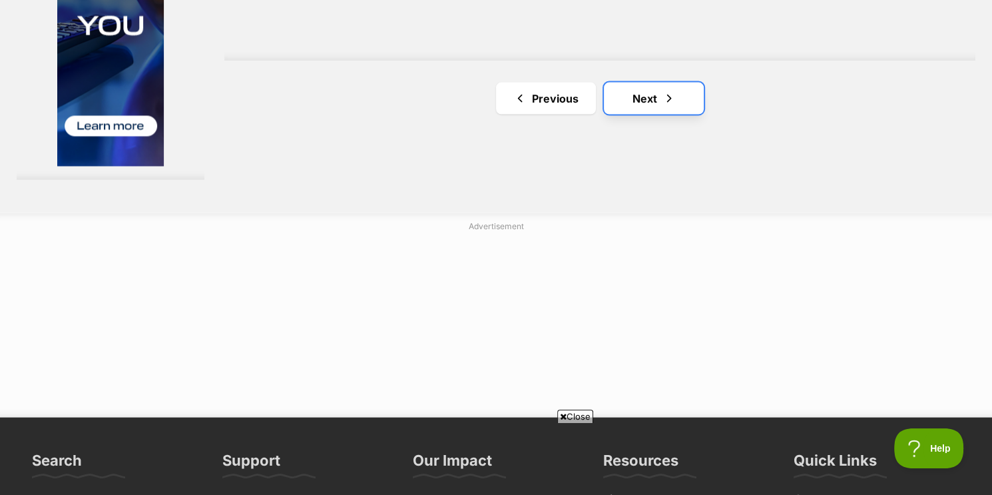
click at [646, 101] on link "Next" at bounding box center [654, 99] width 100 height 32
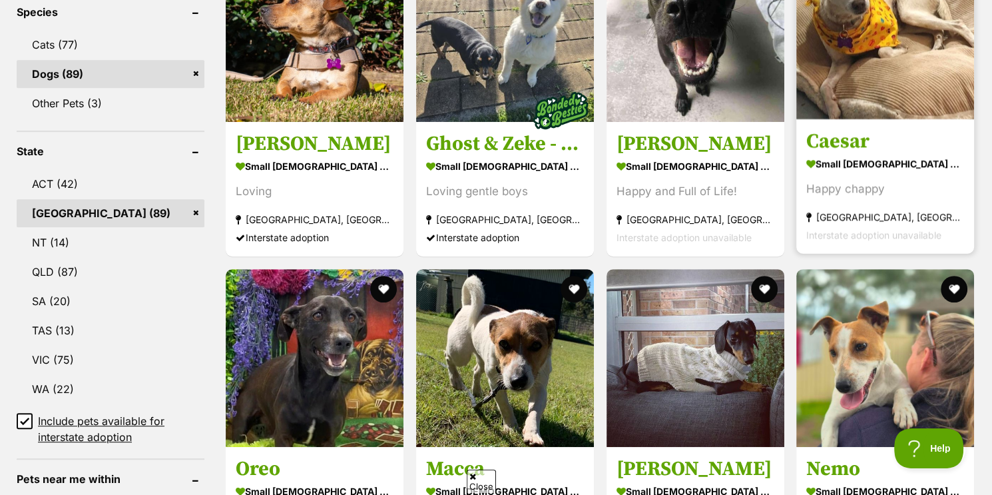
scroll to position [504, 0]
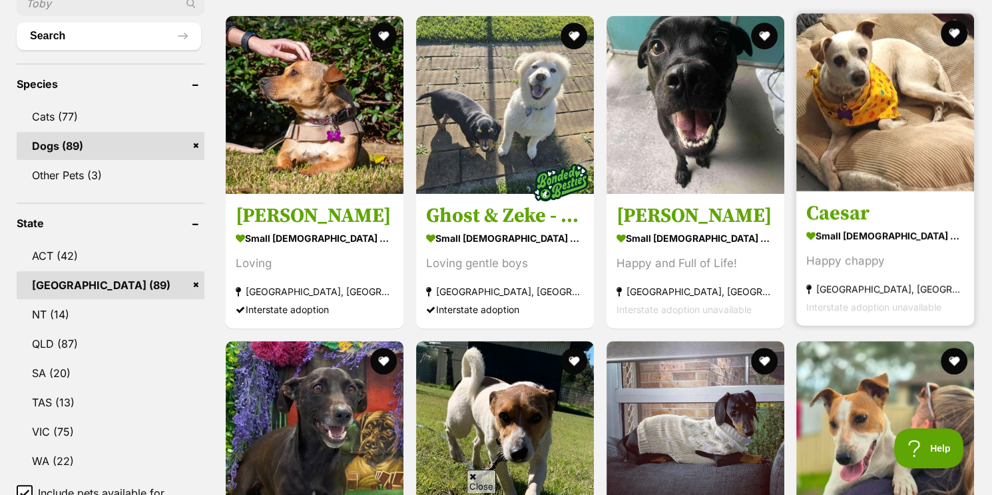
click at [883, 95] on img at bounding box center [886, 102] width 178 height 178
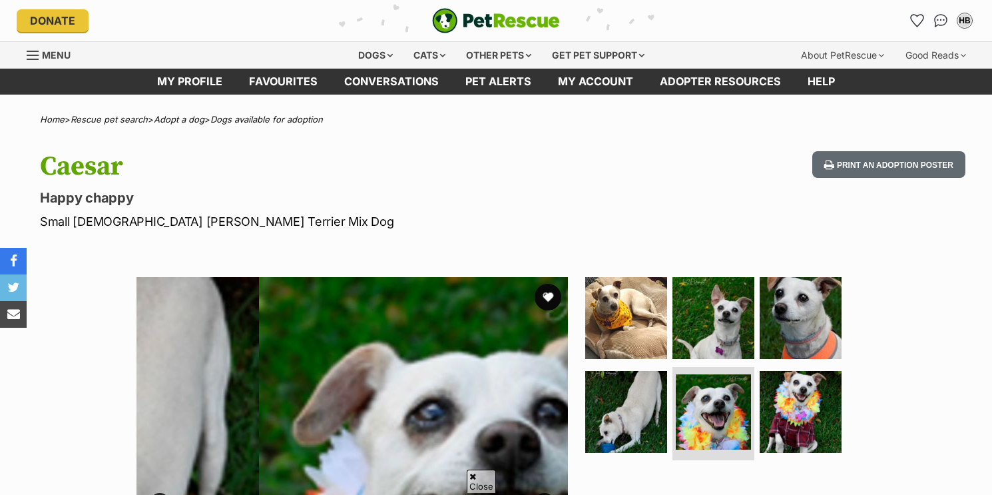
scroll to position [216, 0]
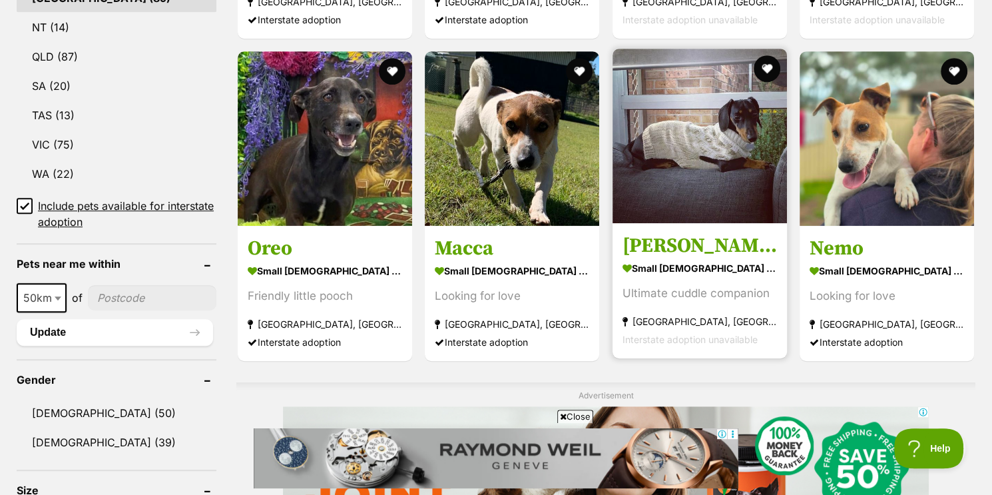
scroll to position [791, 0]
click at [688, 139] on img at bounding box center [700, 135] width 174 height 174
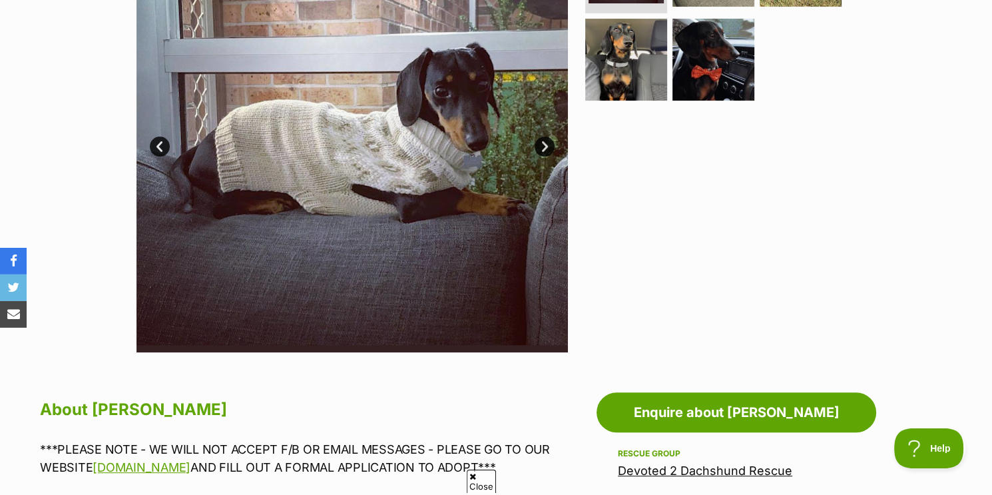
scroll to position [360, 0]
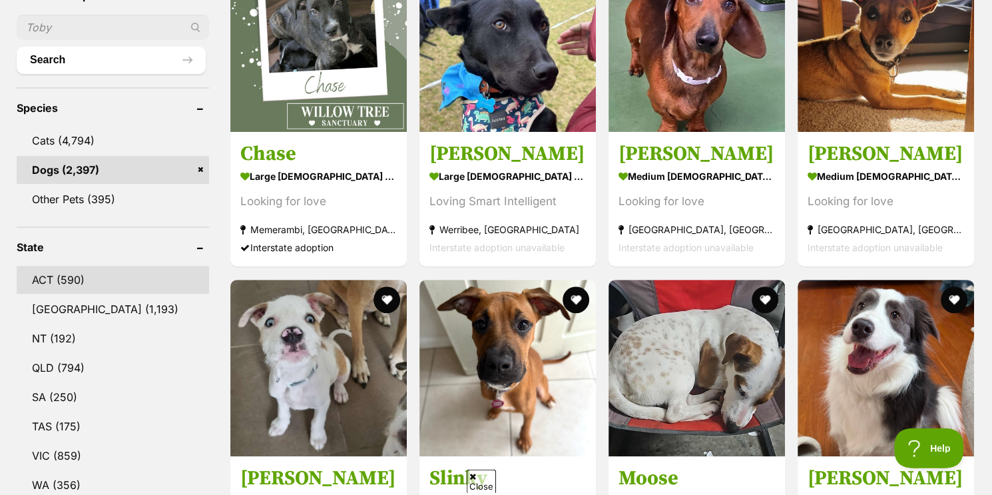
scroll to position [504, 0]
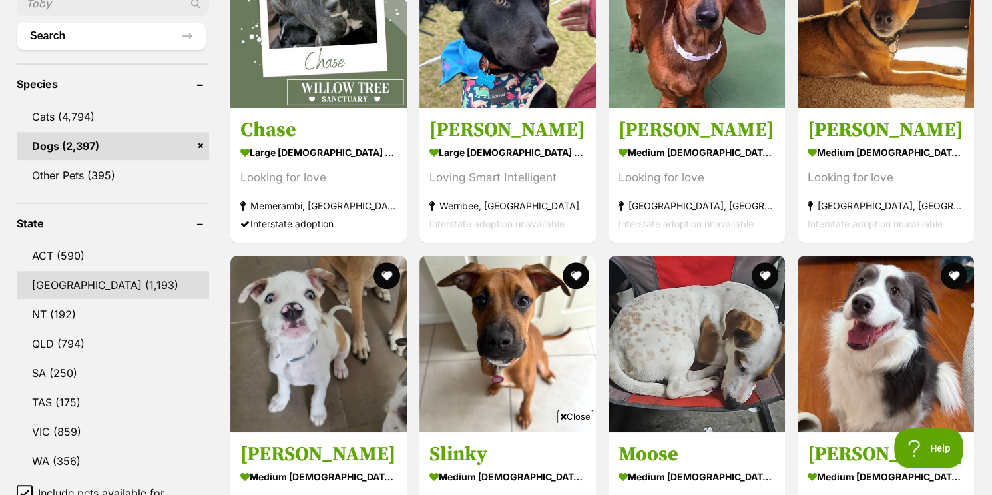
click at [69, 271] on link "[GEOGRAPHIC_DATA] (1,193)" at bounding box center [113, 285] width 192 height 28
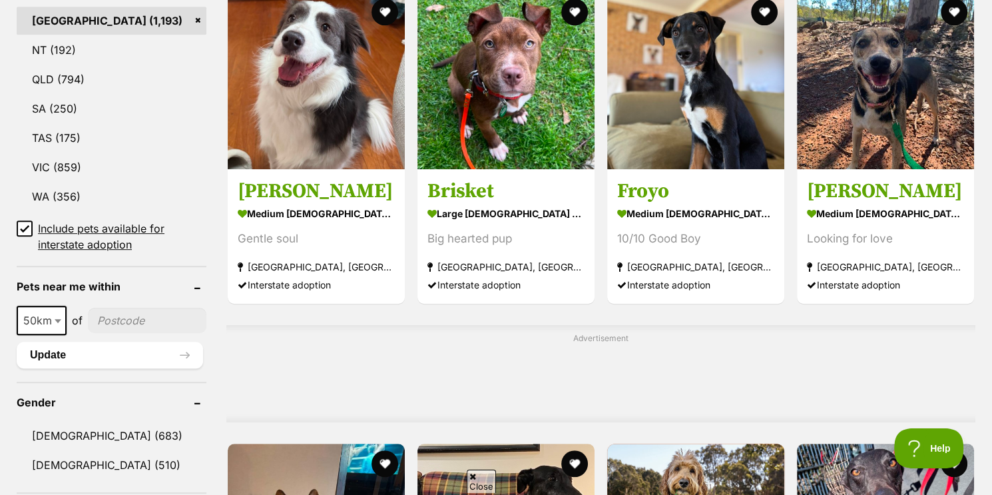
scroll to position [863, 0]
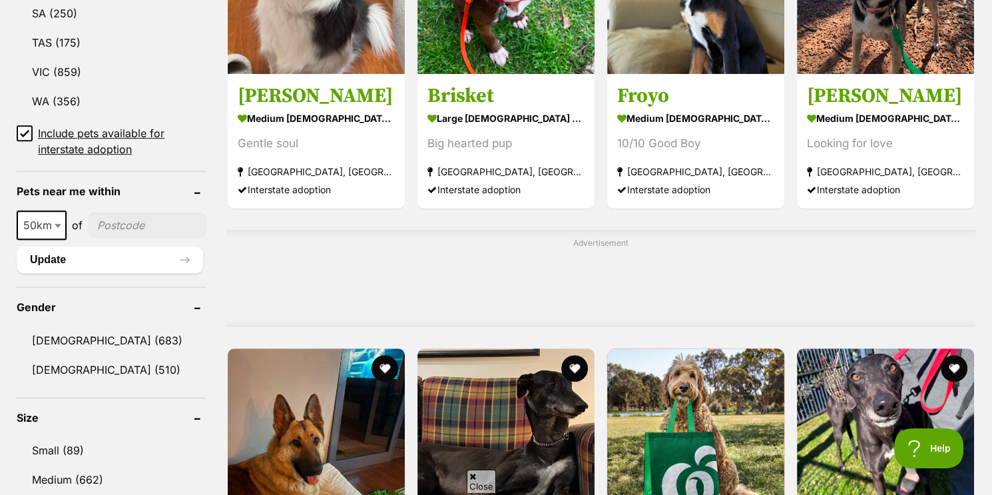
click at [117, 218] on input"] "postcode" at bounding box center [147, 224] width 119 height 25
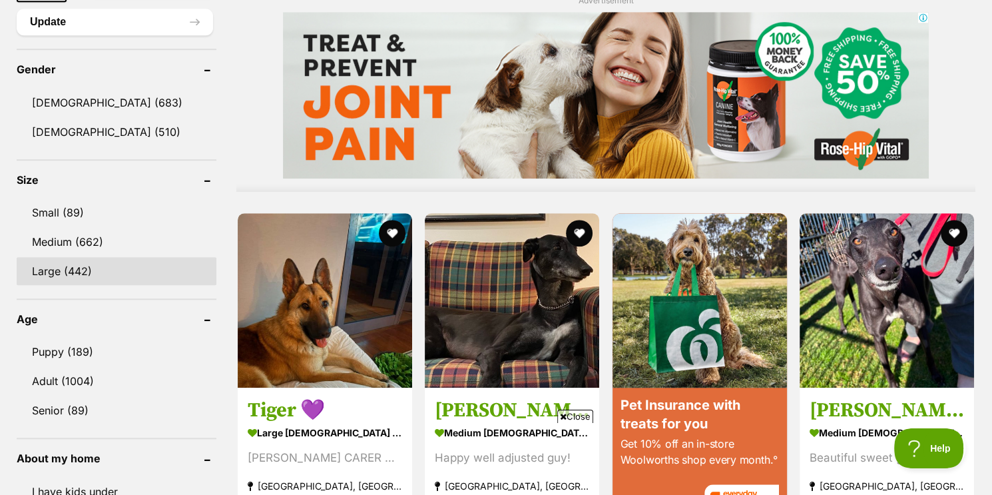
scroll to position [1079, 0]
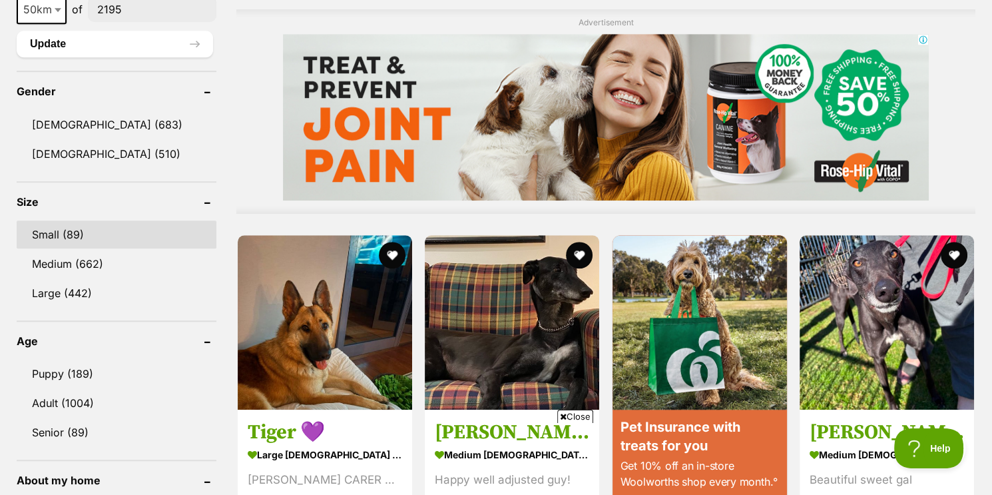
type input"] "2195"
click at [72, 241] on link "Small (89)" at bounding box center [117, 234] width 200 height 28
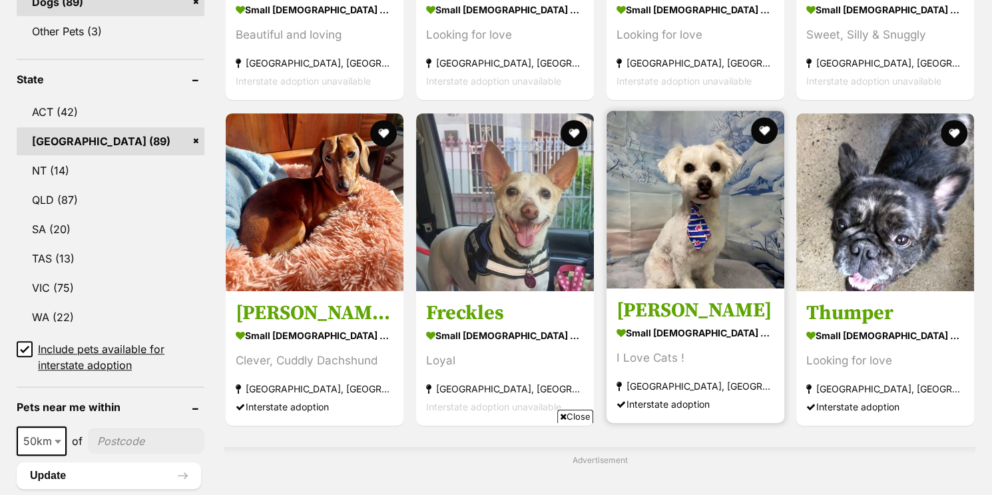
click at [741, 246] on img at bounding box center [696, 200] width 178 height 178
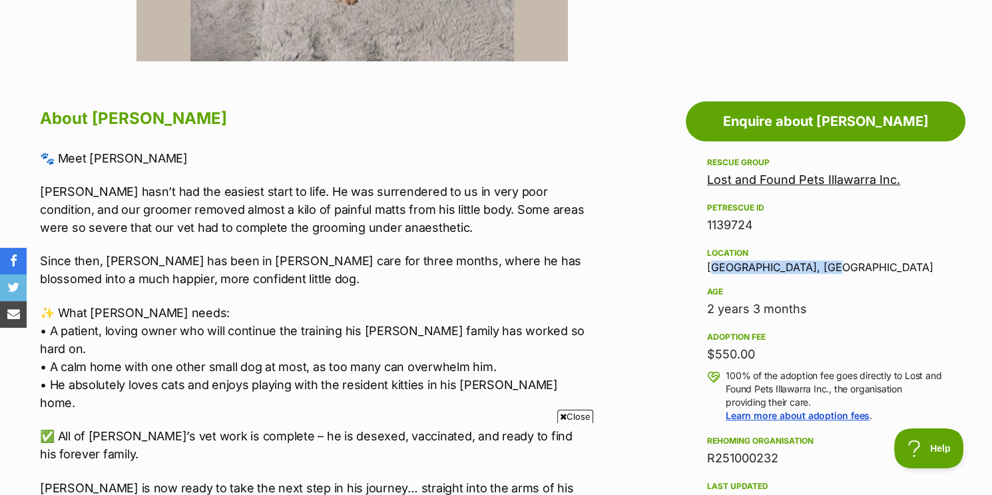
drag, startPoint x: 732, startPoint y: 266, endPoint x: 622, endPoint y: 266, distance: 109.9
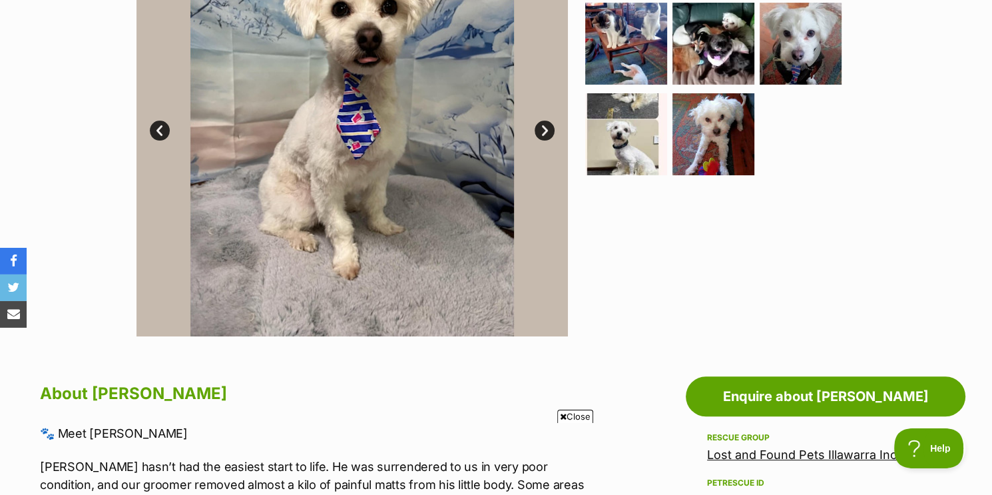
scroll to position [288, 0]
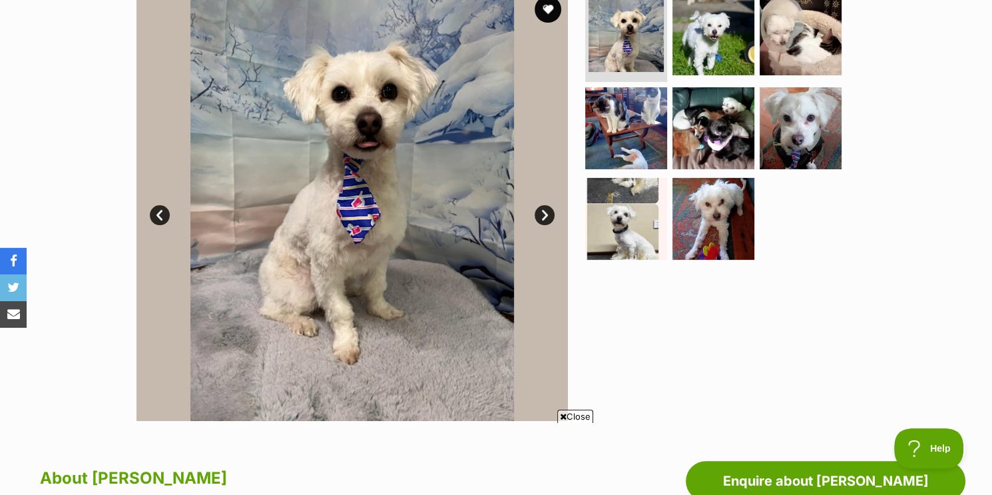
click at [543, 209] on link "Next" at bounding box center [545, 215] width 20 height 20
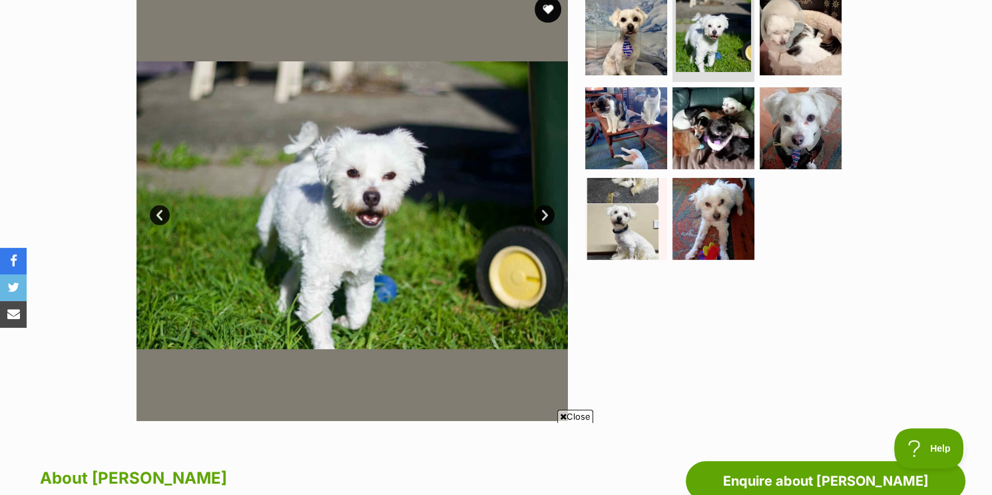
click at [543, 209] on link "Next" at bounding box center [545, 215] width 20 height 20
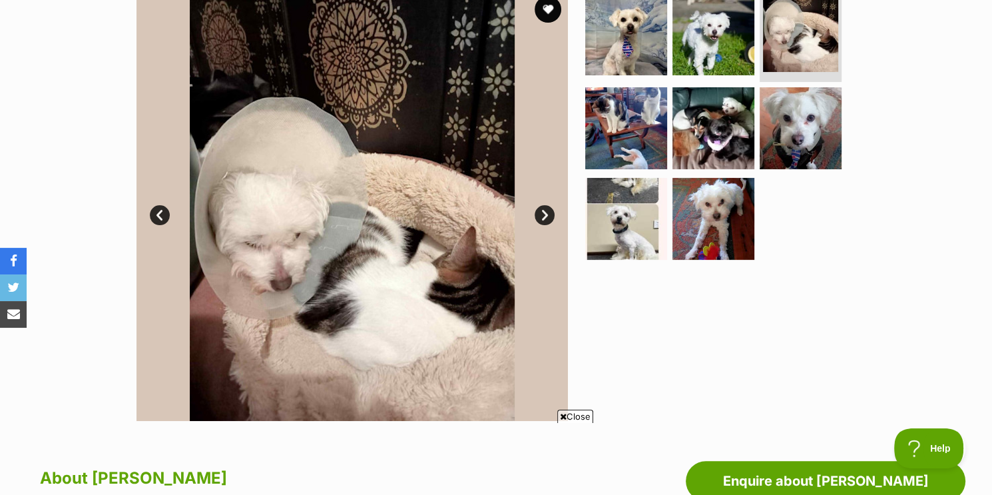
click at [542, 210] on link "Next" at bounding box center [545, 215] width 20 height 20
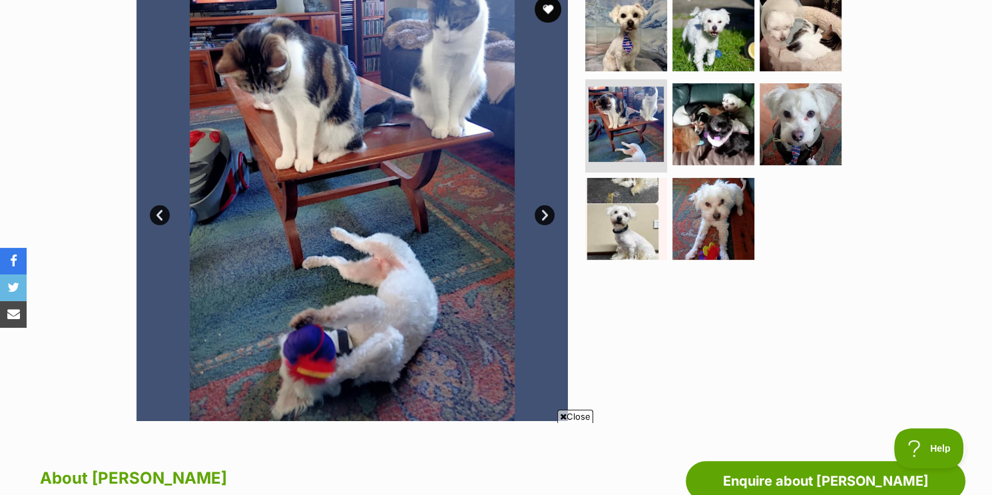
click at [542, 210] on link "Next" at bounding box center [545, 215] width 20 height 20
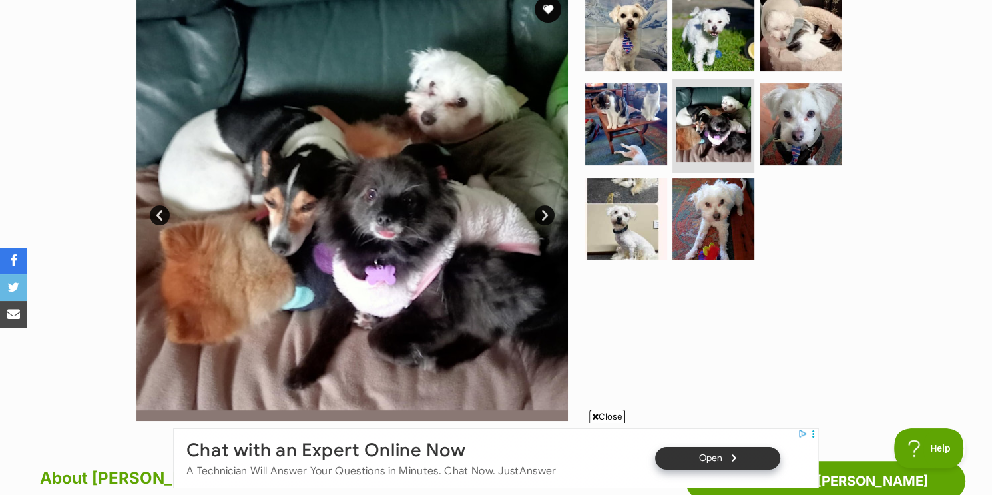
scroll to position [0, 0]
click at [542, 210] on link "Next" at bounding box center [545, 215] width 20 height 20
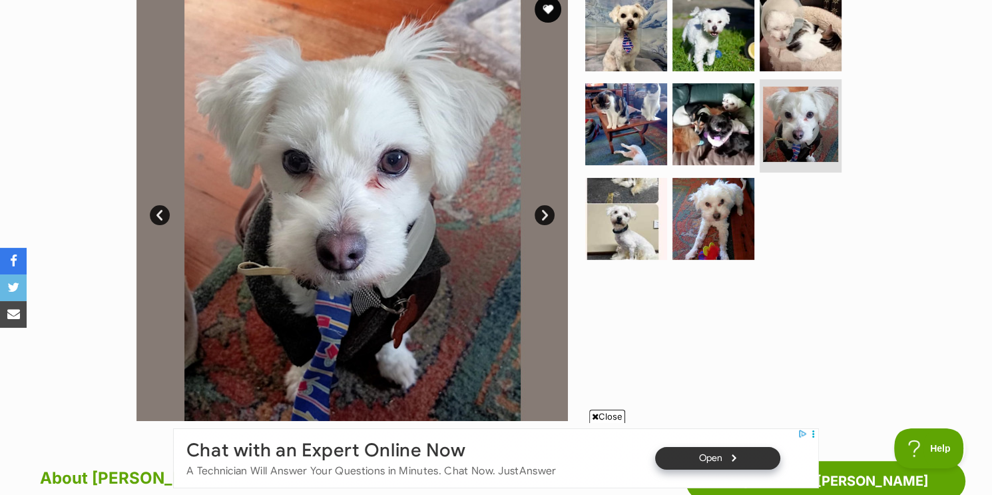
click at [542, 210] on link "Next" at bounding box center [545, 215] width 20 height 20
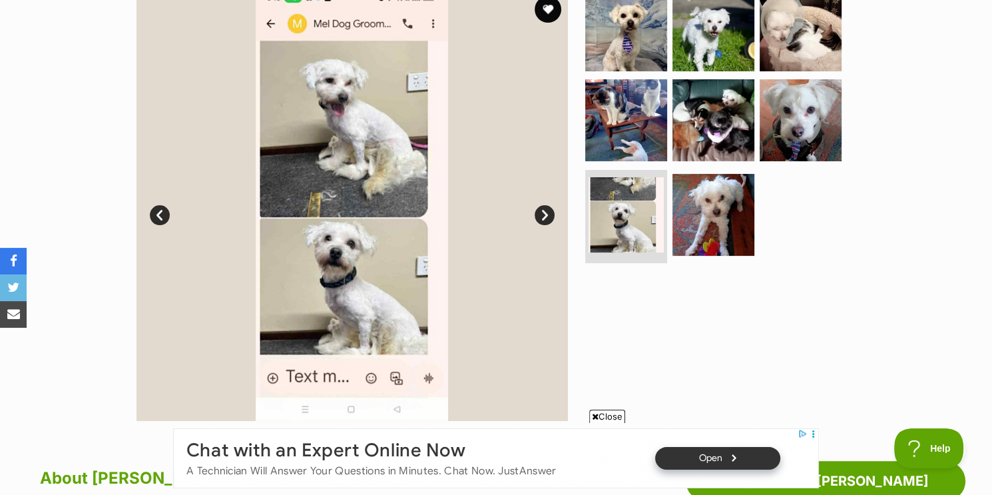
click at [542, 210] on link "Next" at bounding box center [545, 215] width 20 height 20
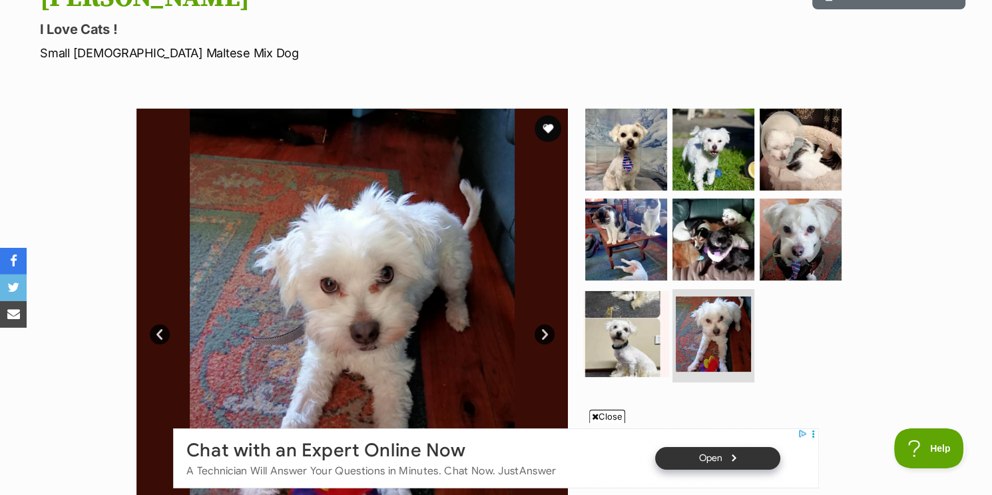
scroll to position [144, 0]
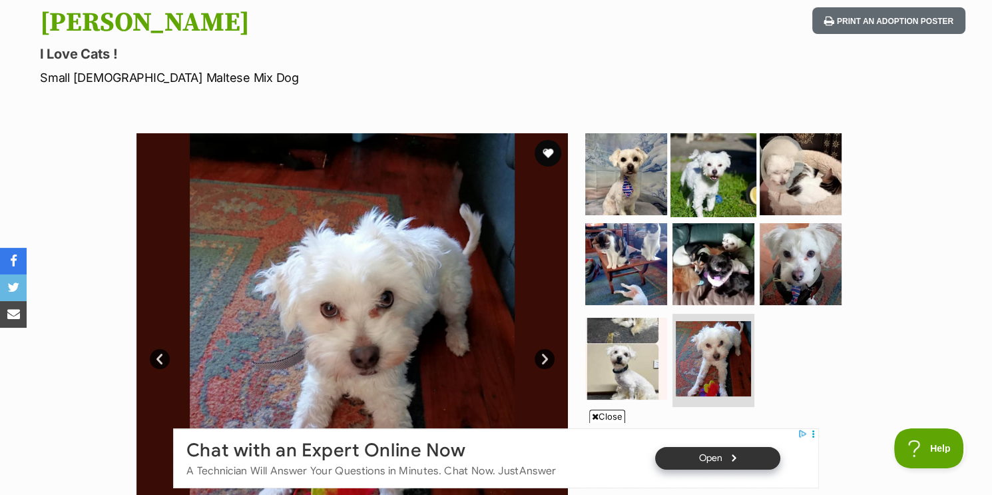
click at [689, 165] on img at bounding box center [714, 174] width 86 height 86
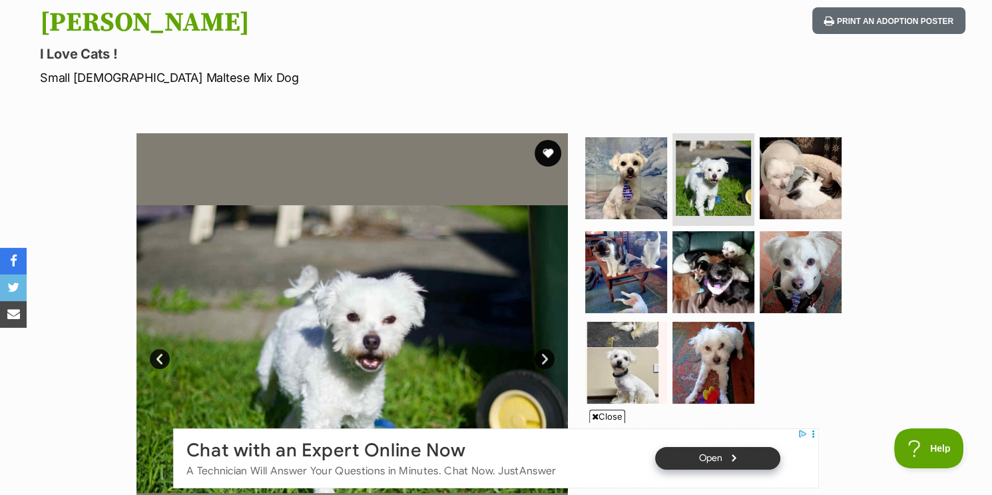
scroll to position [0, 0]
click at [550, 151] on button "favourite" at bounding box center [547, 153] width 29 height 29
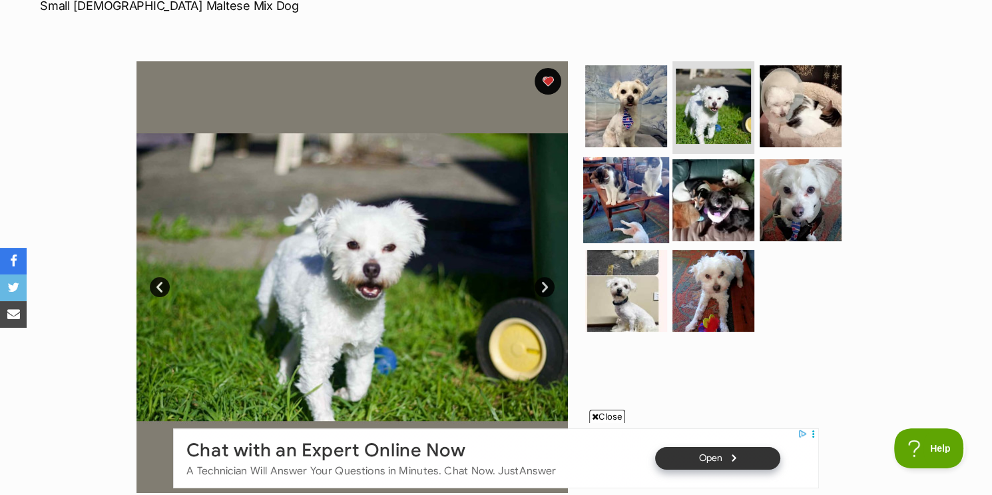
click at [630, 180] on img at bounding box center [626, 200] width 86 height 86
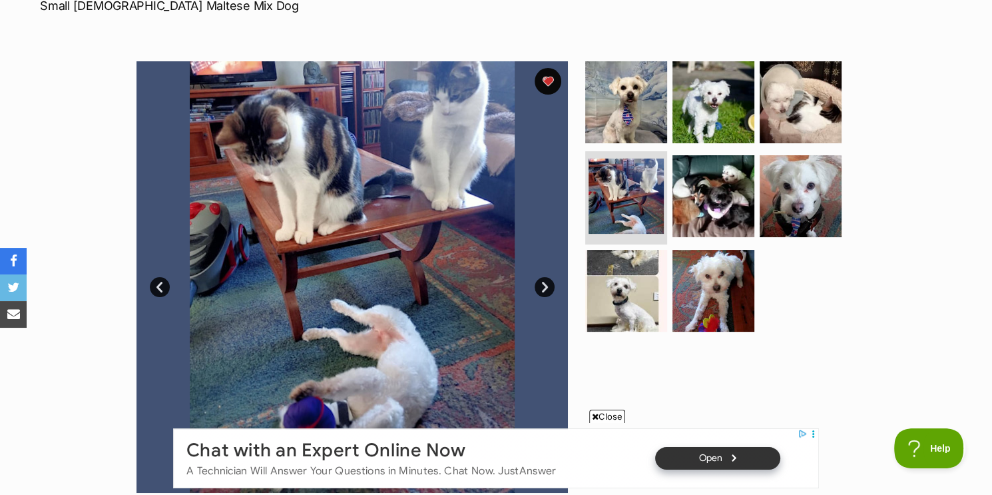
click at [539, 286] on link "Next" at bounding box center [545, 287] width 20 height 20
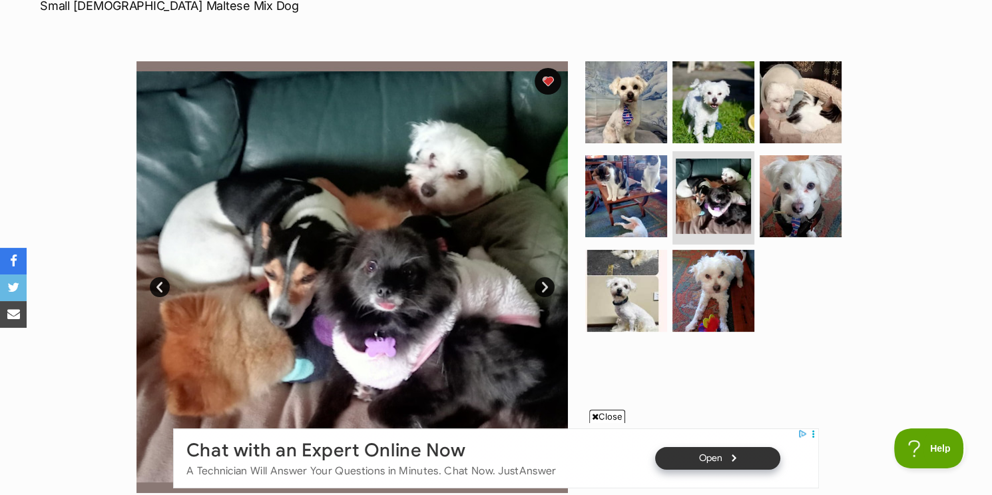
click at [539, 286] on link "Next" at bounding box center [545, 287] width 20 height 20
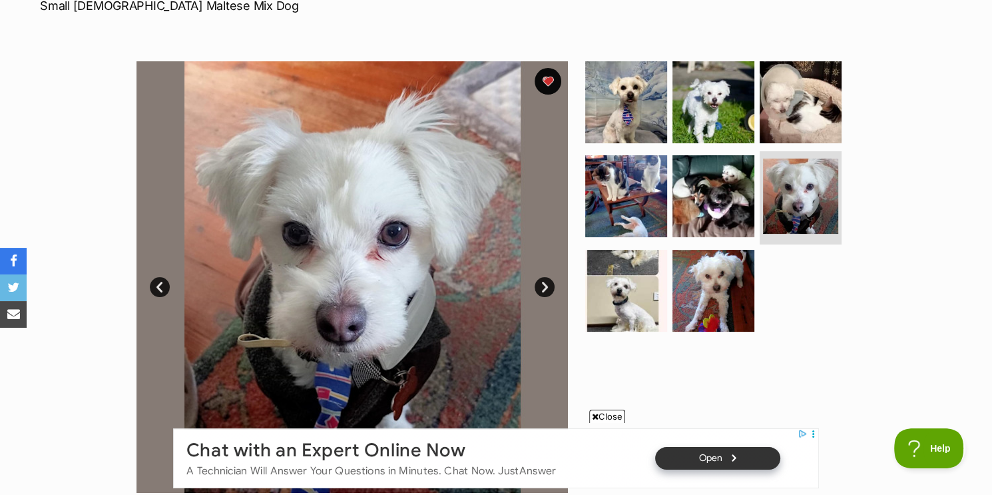
click at [540, 283] on link "Next" at bounding box center [545, 287] width 20 height 20
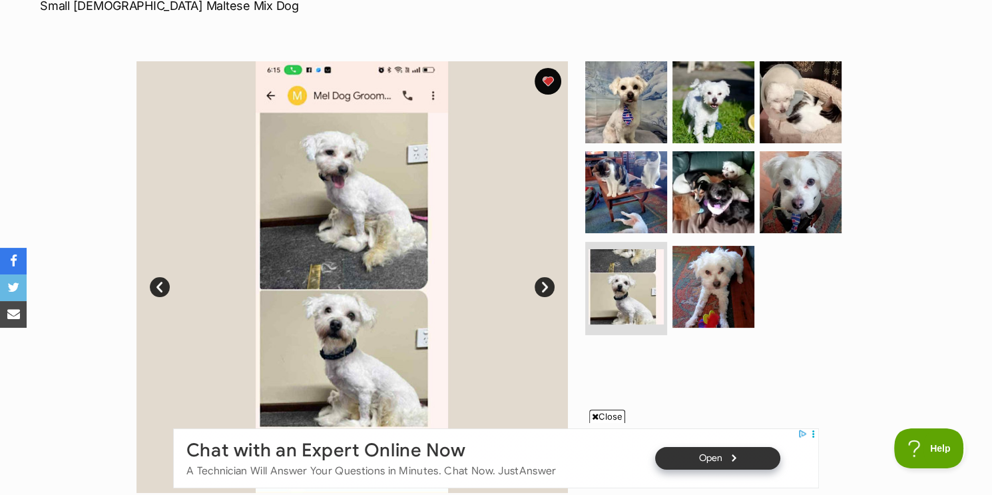
click at [540, 283] on link "Next" at bounding box center [545, 287] width 20 height 20
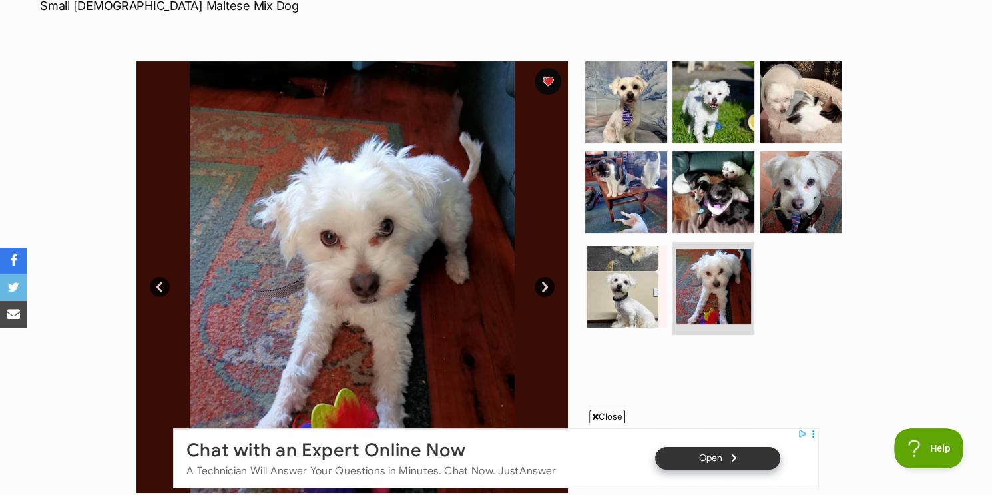
click at [540, 283] on link "Next" at bounding box center [545, 287] width 20 height 20
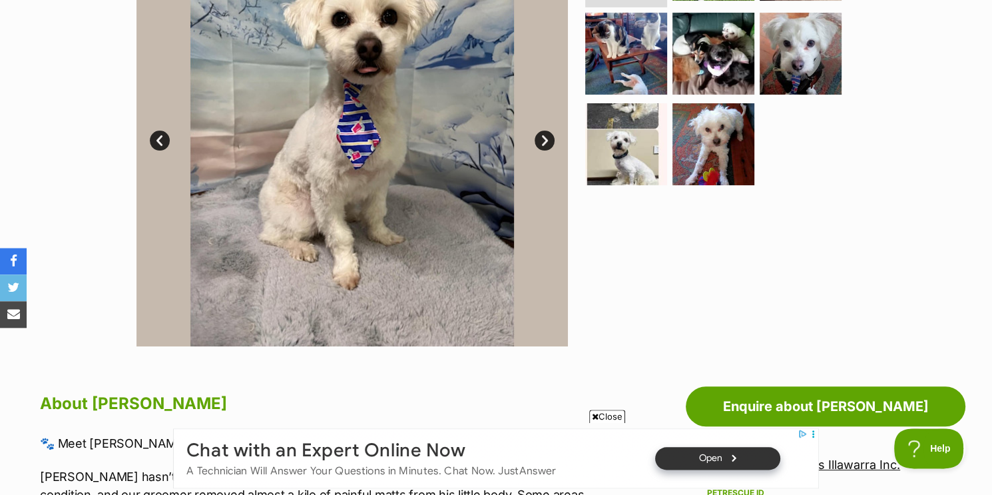
scroll to position [719, 0]
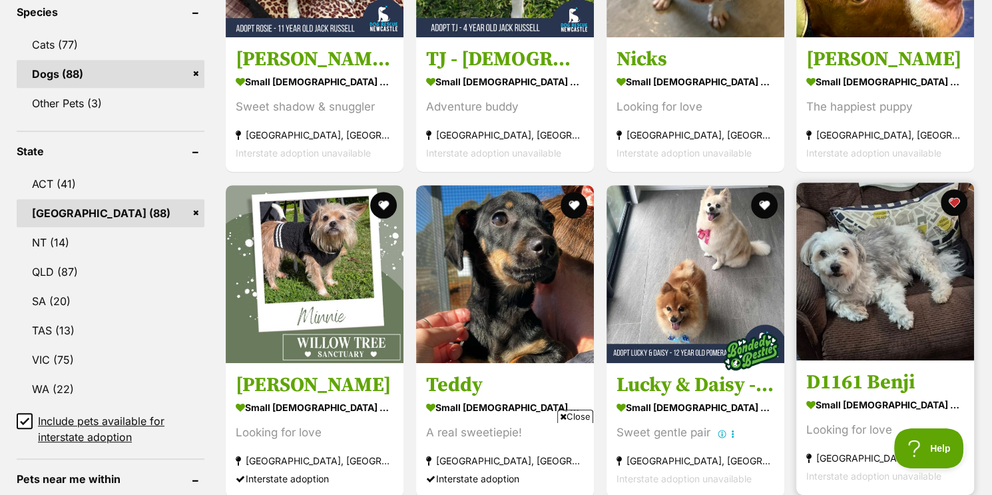
click at [835, 278] on img at bounding box center [886, 271] width 178 height 178
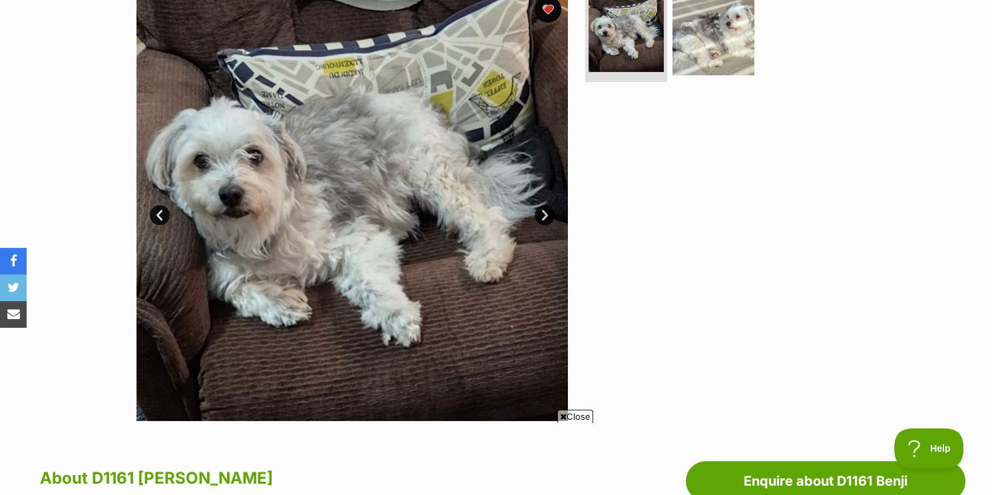
click at [542, 218] on link "Next" at bounding box center [545, 215] width 20 height 20
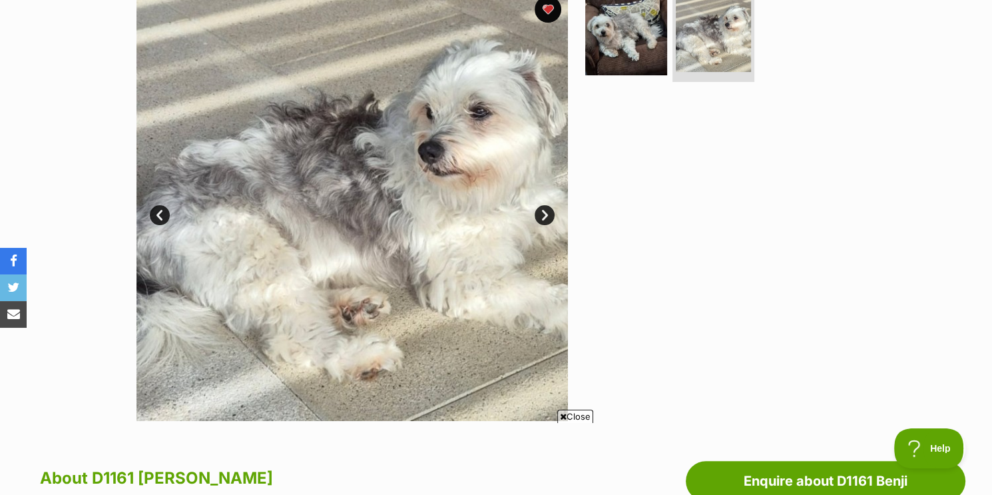
click at [542, 219] on link "Next" at bounding box center [545, 215] width 20 height 20
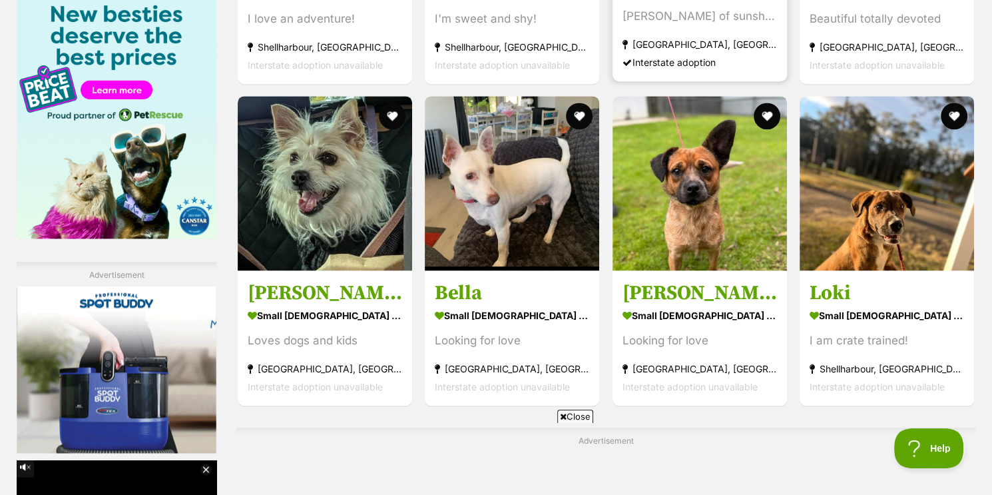
scroll to position [2086, 0]
